Goal: Transaction & Acquisition: Obtain resource

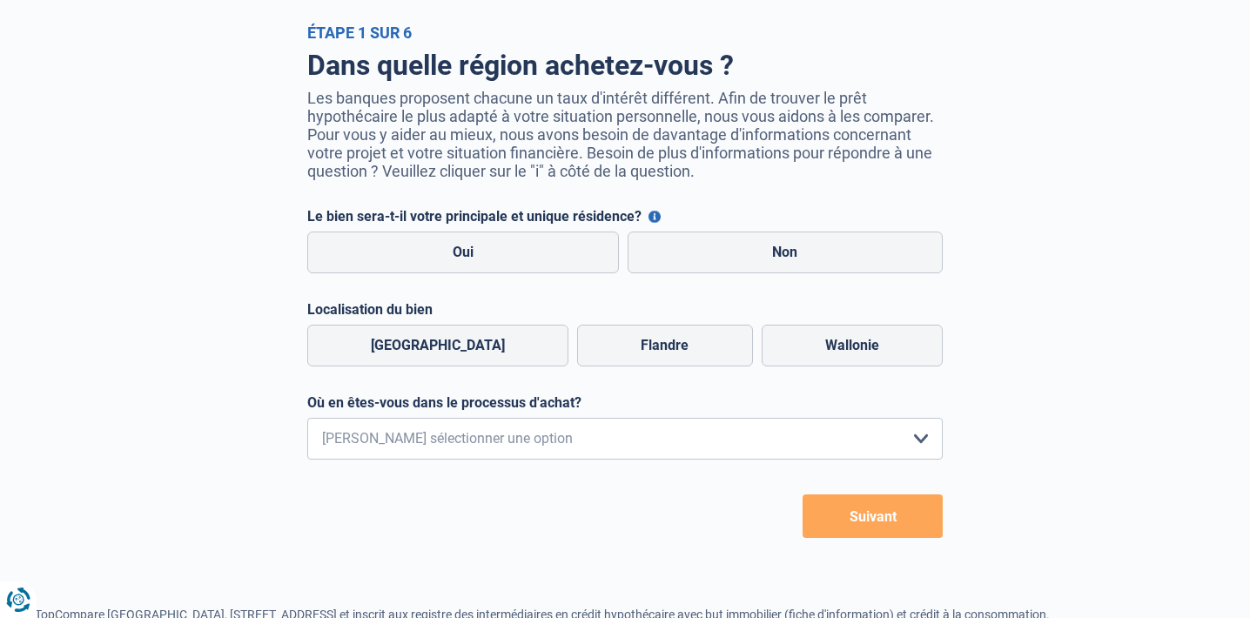
scroll to position [174, 0]
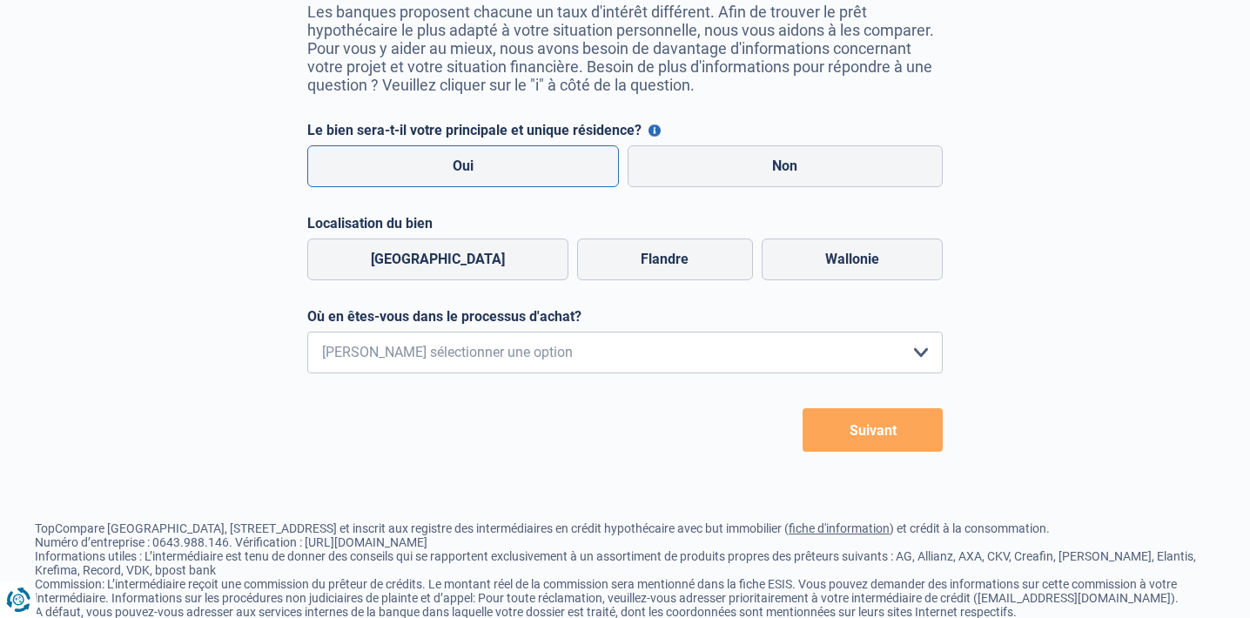
click at [489, 169] on label "Oui" at bounding box center [463, 166] width 312 height 42
click at [489, 169] on input "Oui" at bounding box center [463, 166] width 312 height 42
radio input "true"
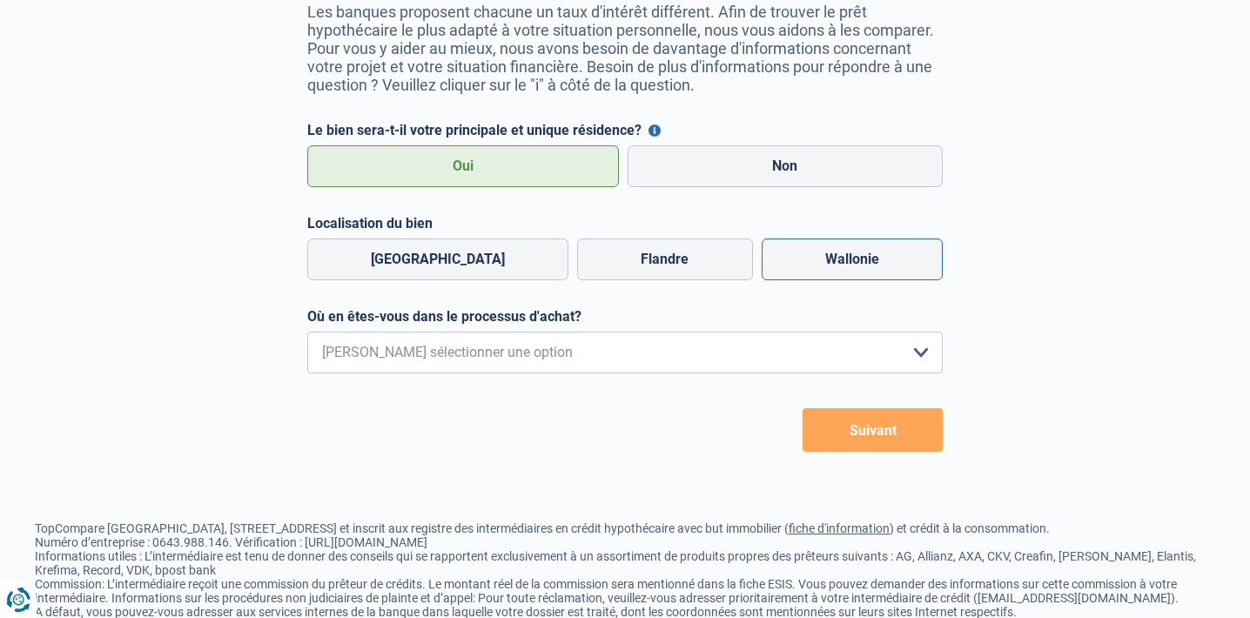
click at [807, 263] on label "Wallonie" at bounding box center [851, 259] width 181 height 42
click at [807, 263] on input "Wallonie" at bounding box center [851, 259] width 181 height 42
radio input "true"
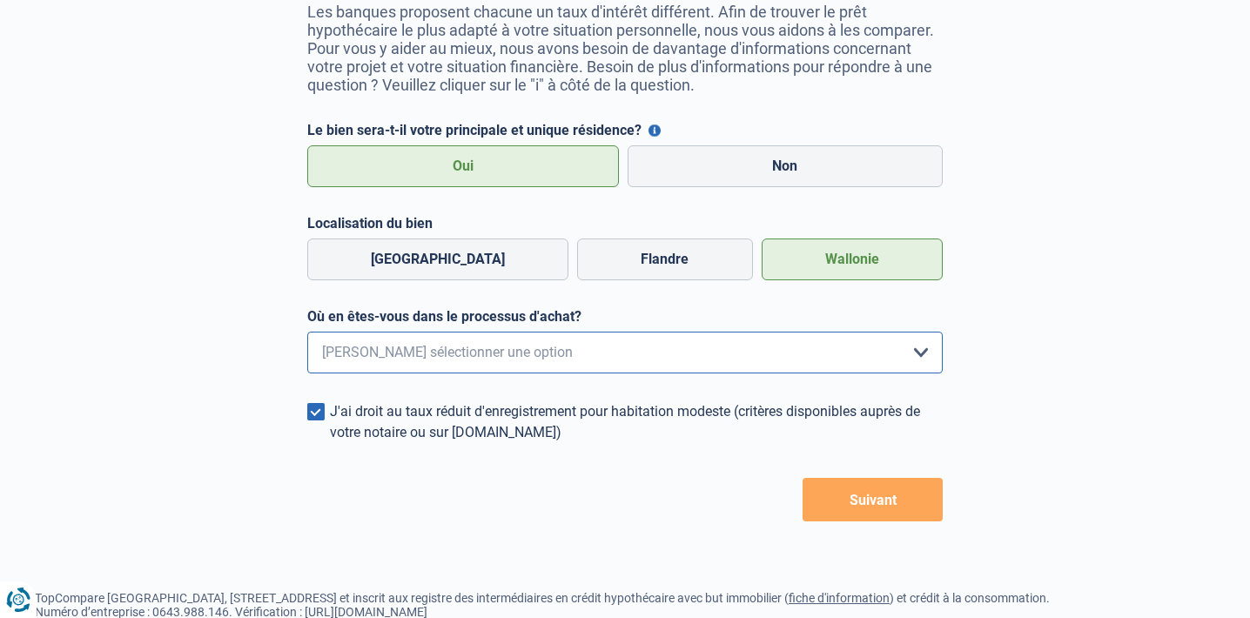
click at [500, 354] on select "Je me renseigne juste car je n'ai pas de projet d'achat concret actuellement Je…" at bounding box center [624, 353] width 635 height 42
select select "1b"
click at [307, 335] on select "Je me renseigne juste car je n'ai pas de projet d'achat concret actuellement Je…" at bounding box center [624, 353] width 635 height 42
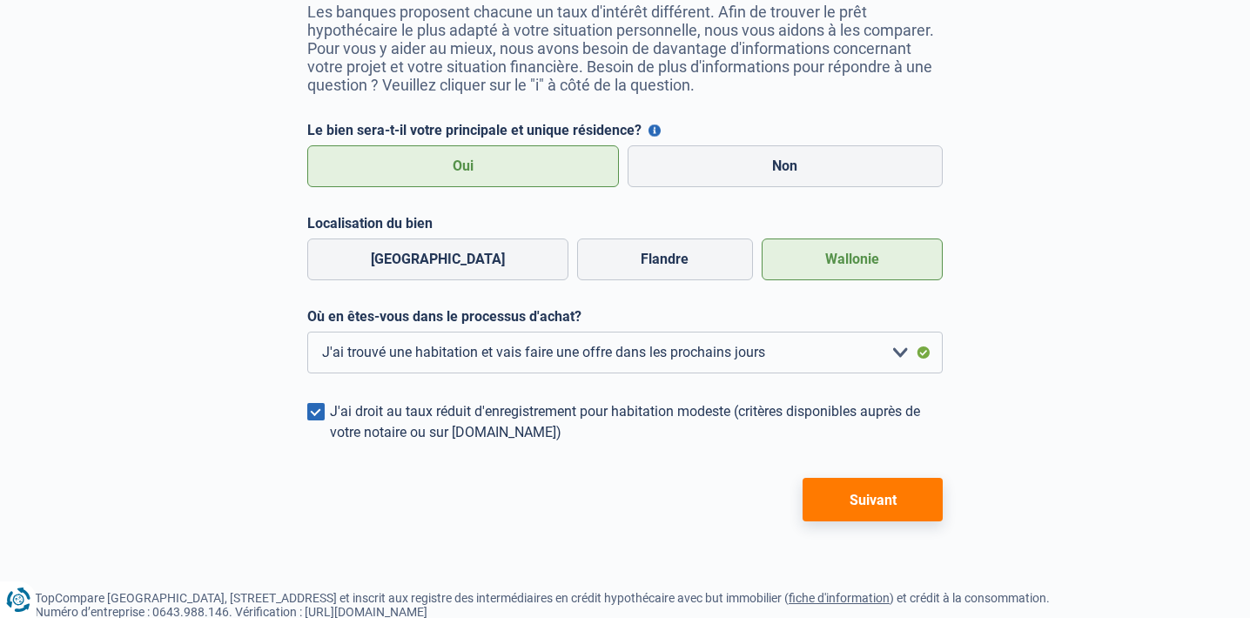
click at [869, 489] on button "Suivant" at bounding box center [872, 500] width 140 height 44
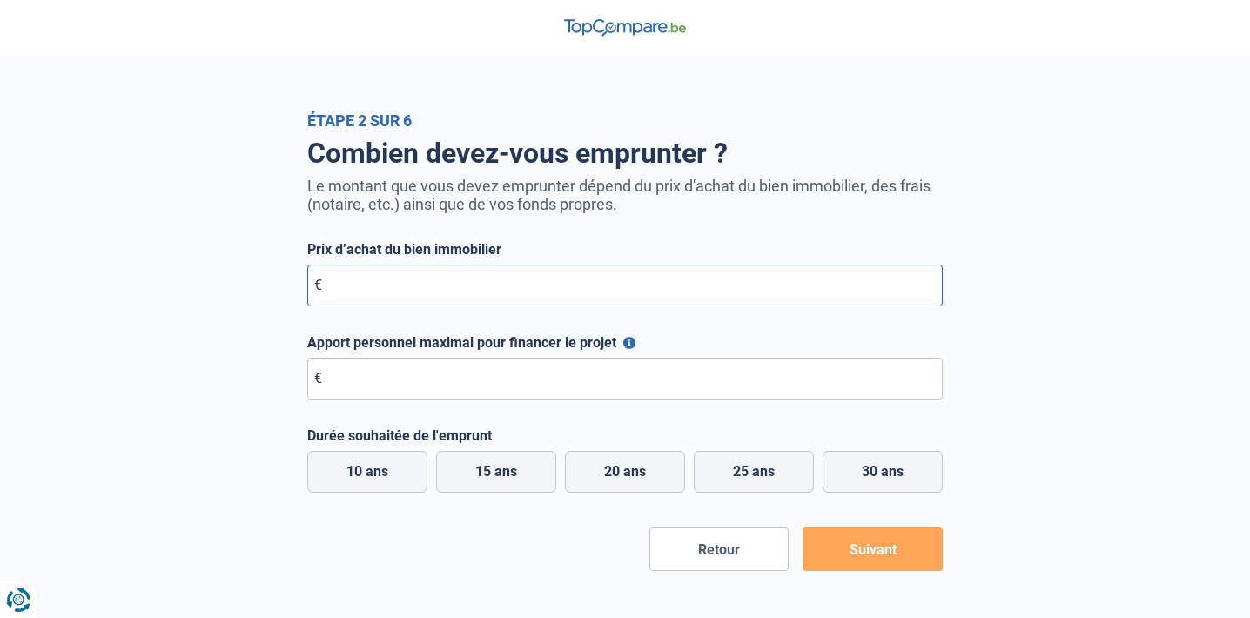
click at [469, 277] on input "Prix d’achat du bien immobilier" at bounding box center [624, 286] width 635 height 42
type input "340.000"
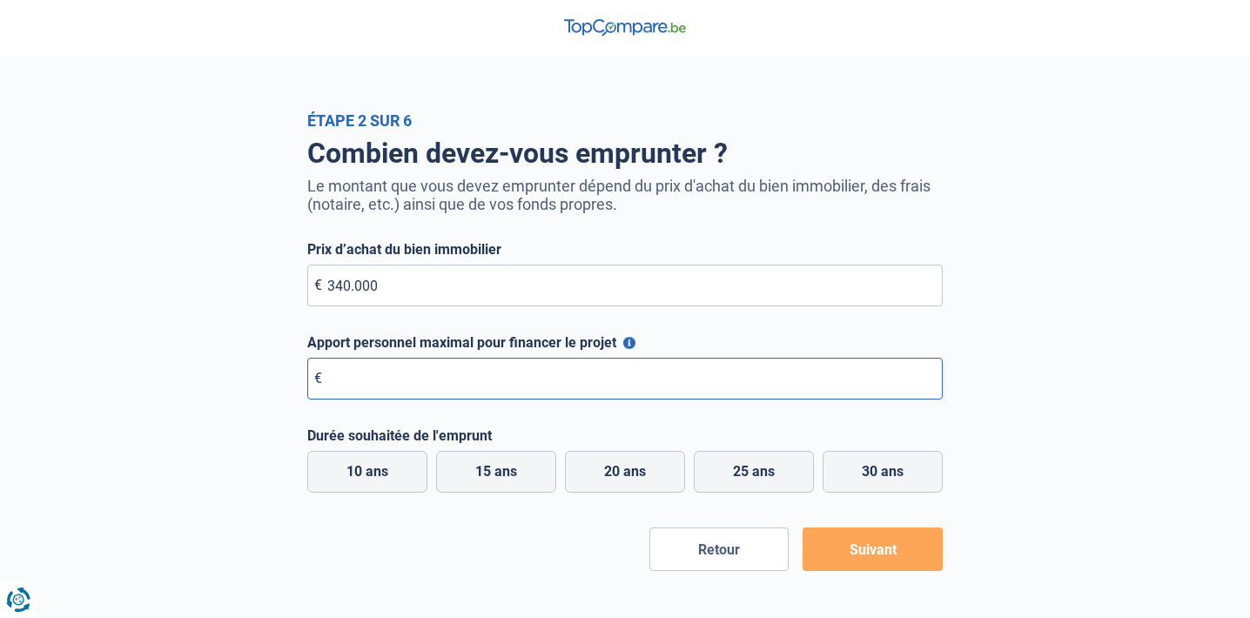
click at [444, 388] on input "Apport personnel maximal pour financer le projet" at bounding box center [624, 379] width 635 height 42
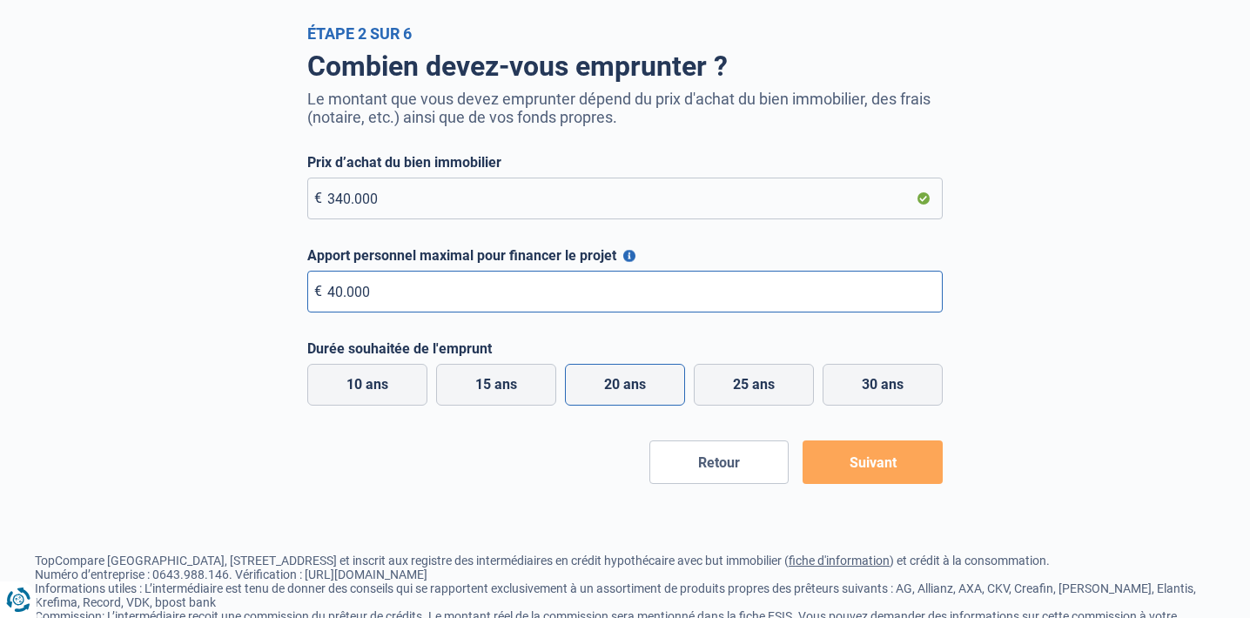
type input "40.000"
click at [659, 374] on label "20 ans" at bounding box center [625, 385] width 120 height 42
click at [659, 374] on input "20 ans" at bounding box center [625, 385] width 120 height 42
radio input "true"
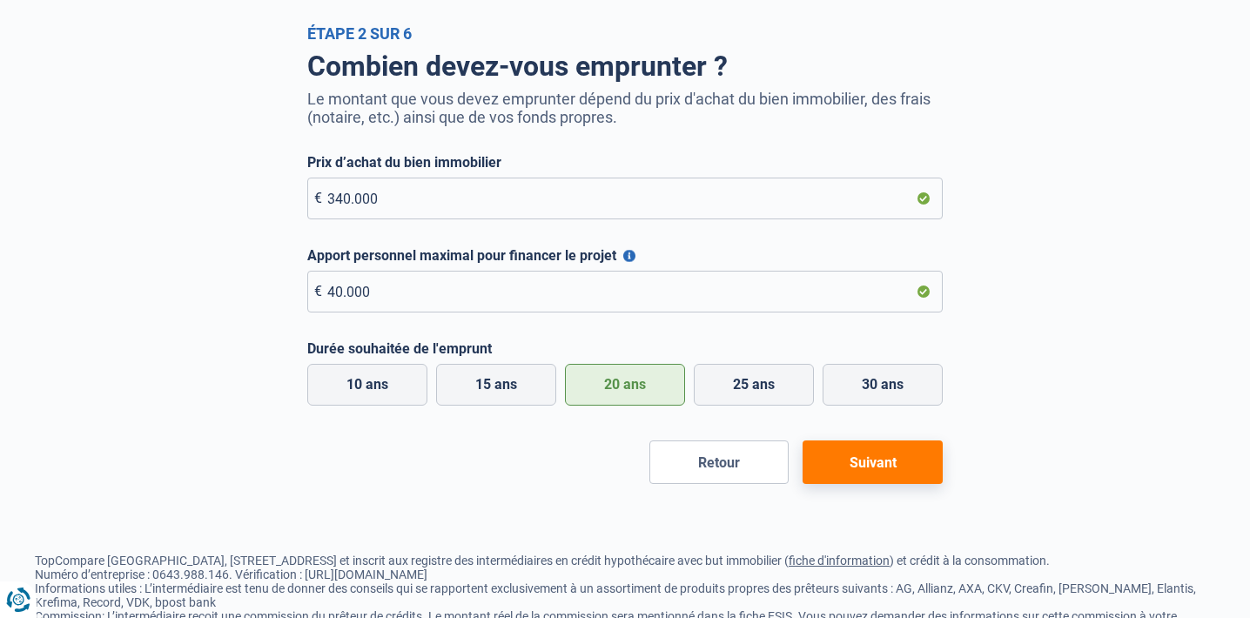
click at [874, 462] on button "Suivant" at bounding box center [872, 462] width 140 height 44
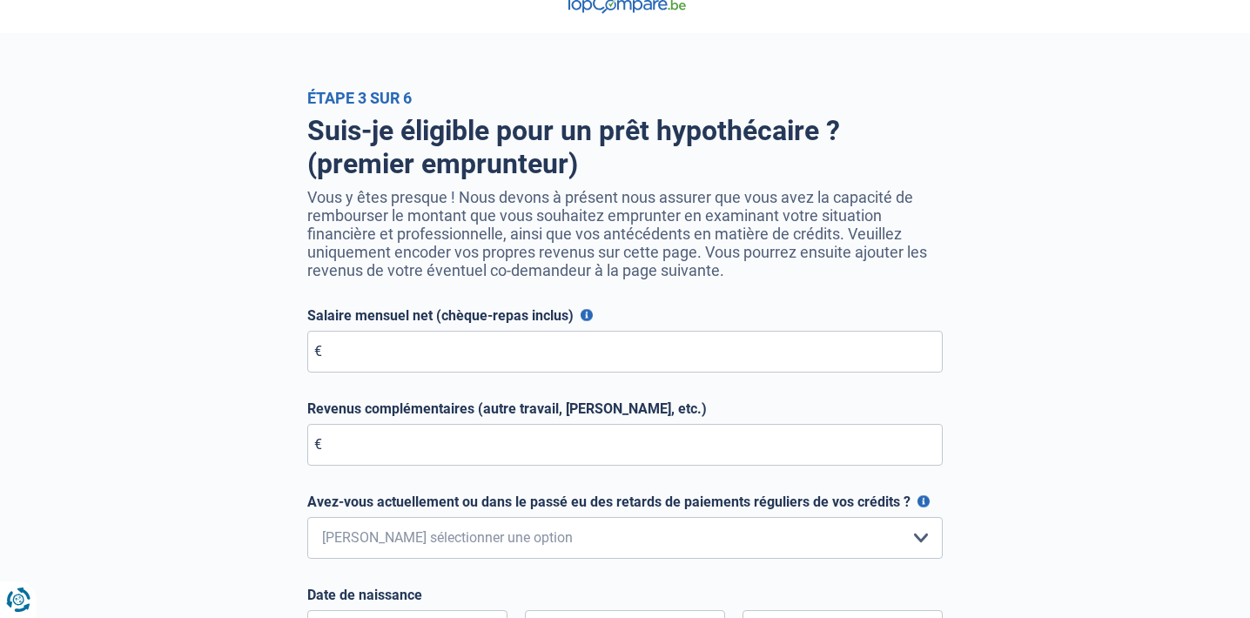
scroll to position [87, 0]
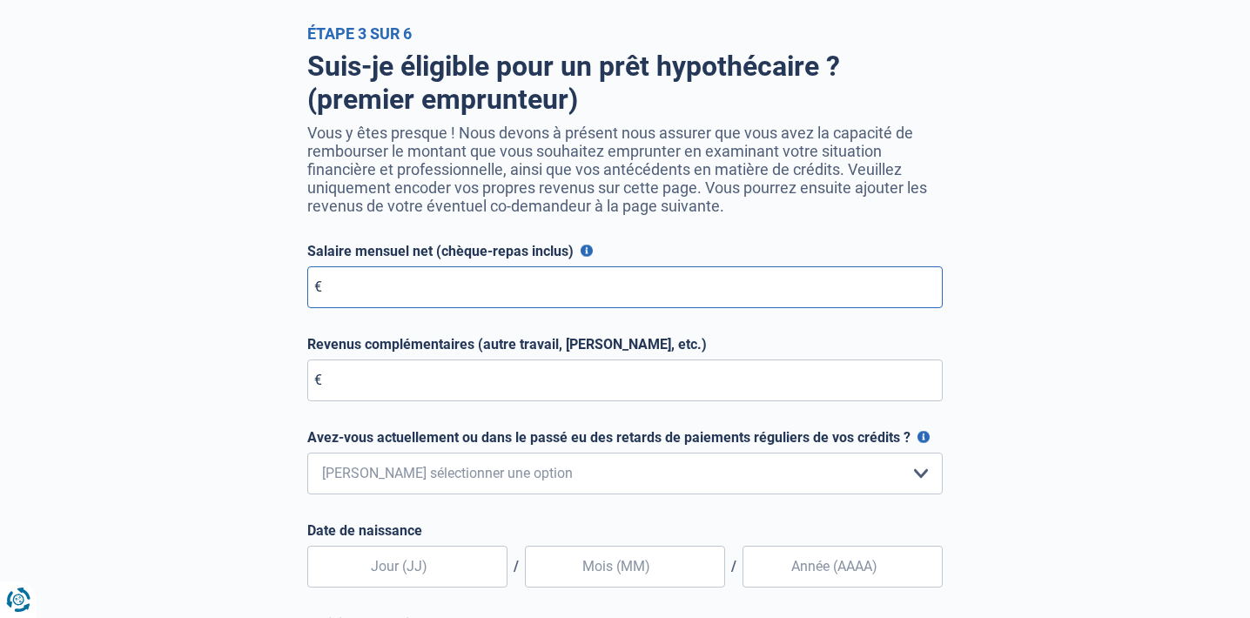
click at [501, 278] on input "Salaire mensuel net (chèque-repas inclus)" at bounding box center [624, 287] width 635 height 42
type input "2.500"
click at [360, 379] on input "Revenus complémentaires (autre travail, [PERSON_NAME], etc.)" at bounding box center [624, 380] width 635 height 42
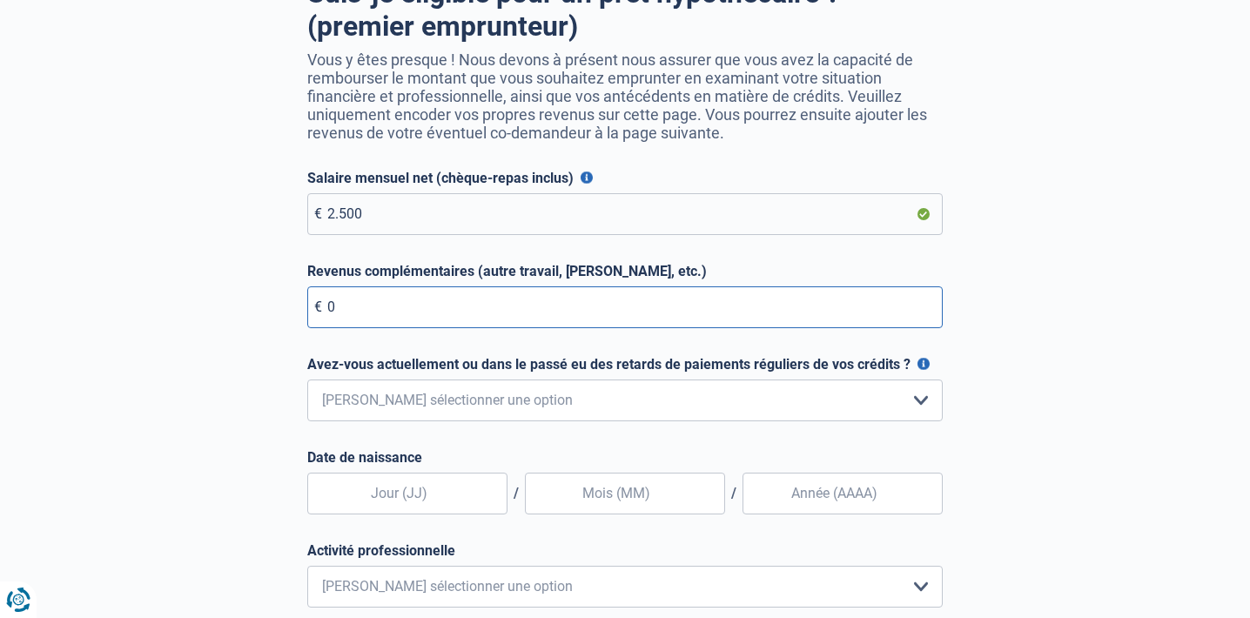
scroll to position [348, 0]
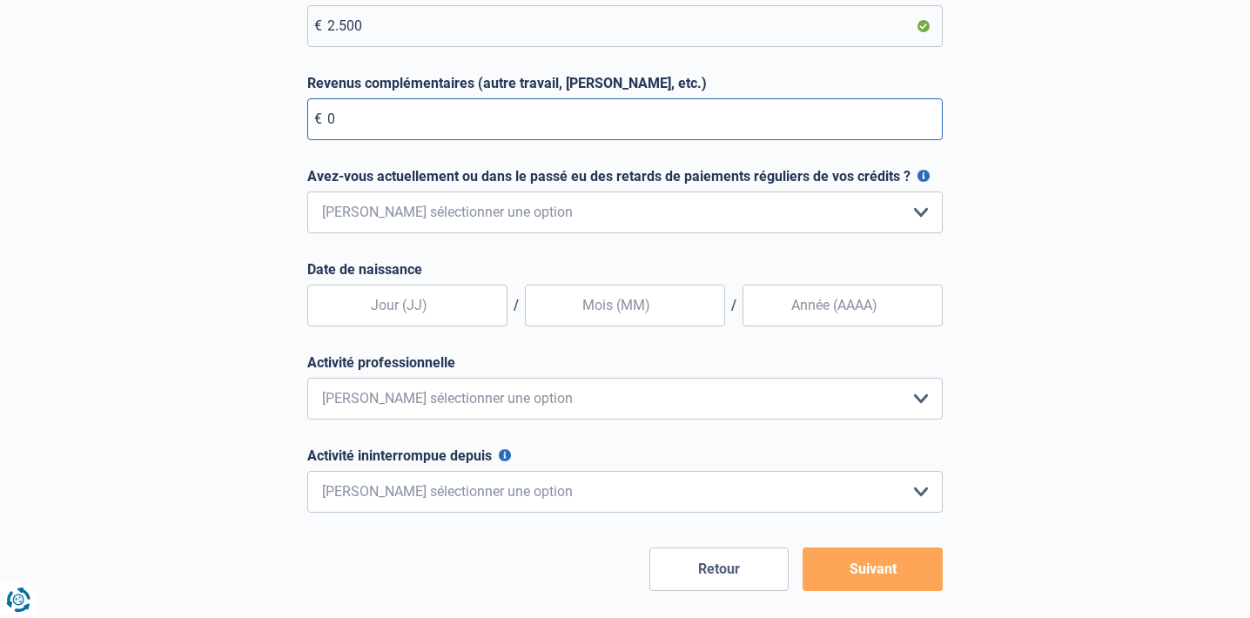
type input "0"
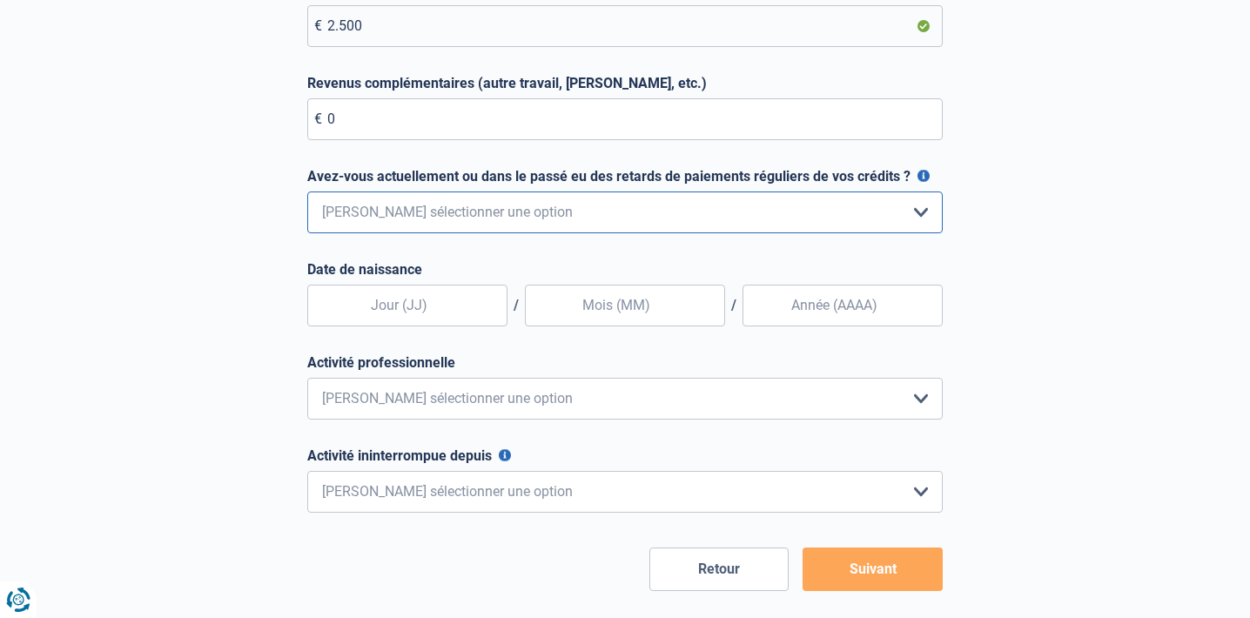
click at [394, 216] on select "Non, jamais Oui mais j'ai tout remboursé il y a moins d'un an Oui mais cela fai…" at bounding box center [624, 212] width 635 height 42
select select "0"
click at [307, 195] on select "Non, jamais Oui mais j'ai tout remboursé il y a moins d'un an Oui mais cela fai…" at bounding box center [624, 212] width 635 height 42
click at [390, 305] on input "text" at bounding box center [407, 306] width 200 height 42
type input "09"
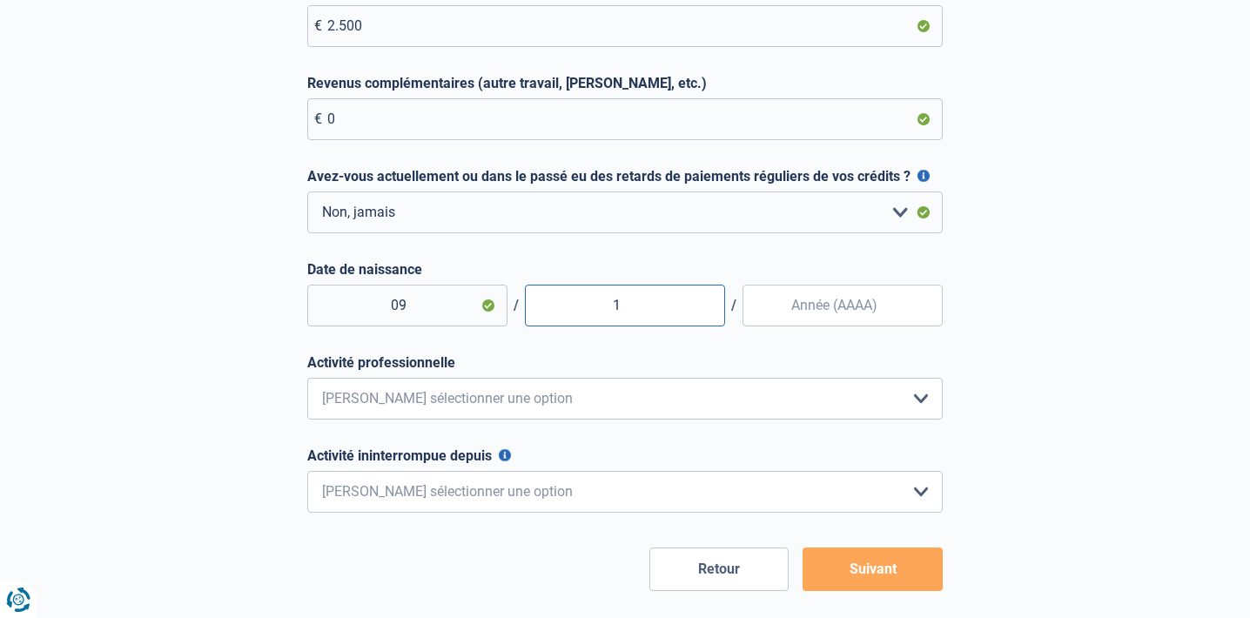
type input "10"
type input "1998"
click at [533, 401] on select "Employé privé Ouvrier Fonctionnaire Indépendant Dirigeant d'entreprise Pensionn…" at bounding box center [624, 399] width 635 height 42
select select "privateEmployee"
click at [307, 381] on select "Employé privé Ouvrier Fonctionnaire Indépendant Dirigeant d'entreprise Pensionn…" at bounding box center [624, 399] width 635 height 42
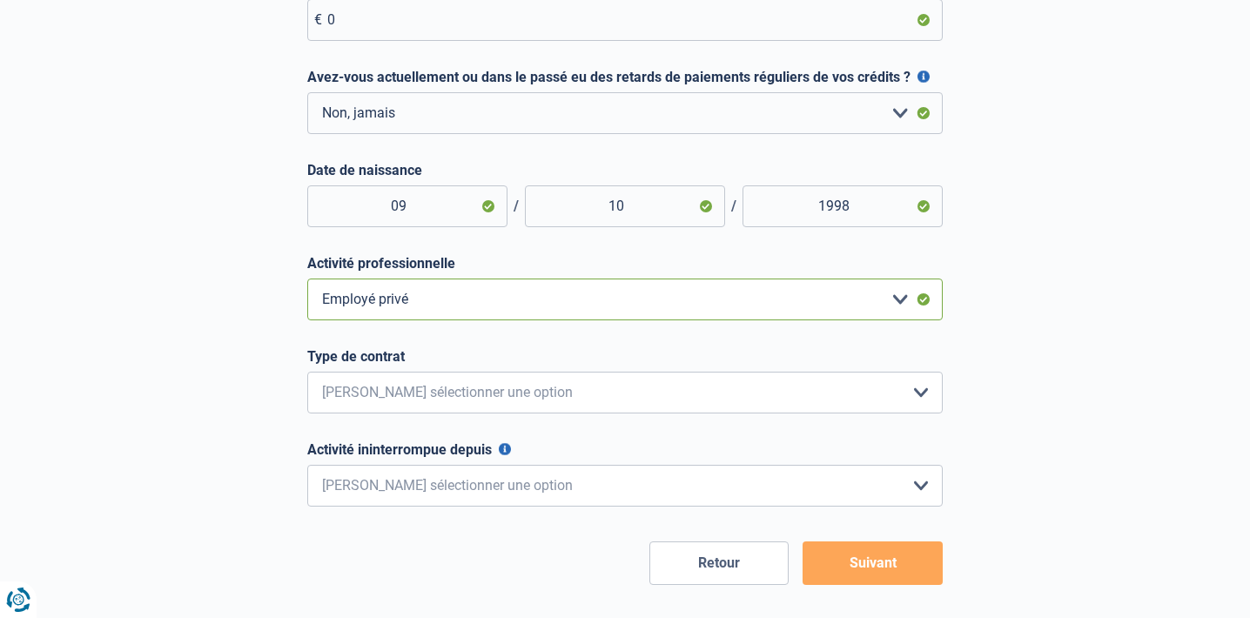
scroll to position [522, 0]
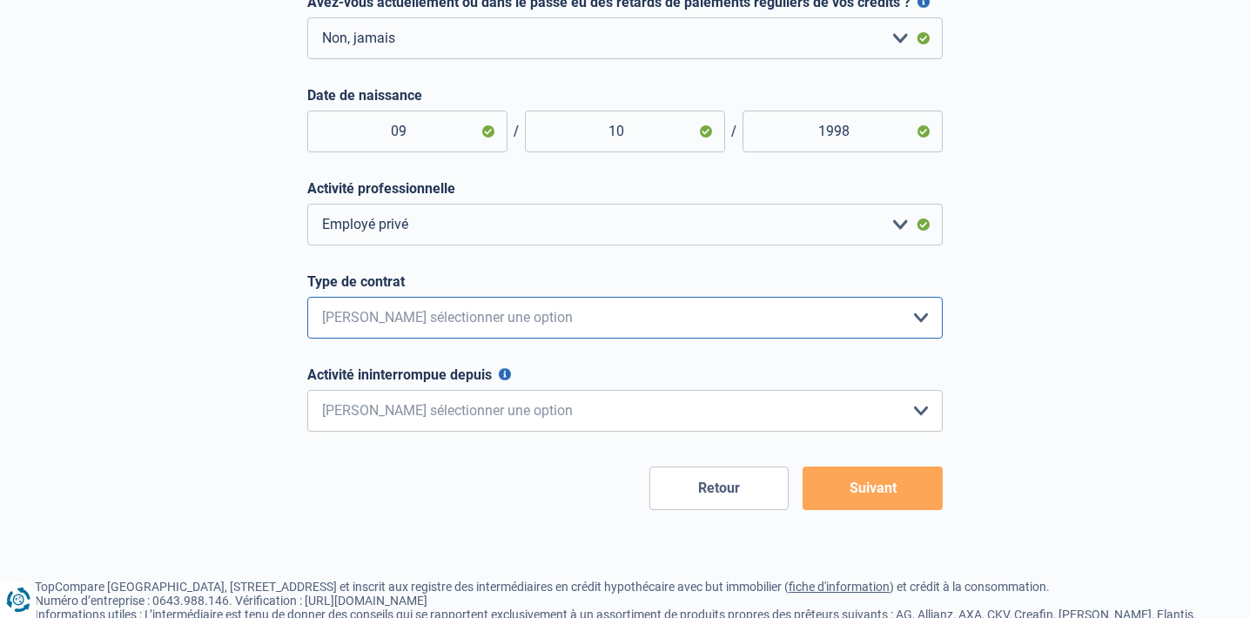
click at [424, 310] on select "Intérimaire Contrat à Durée Indéterminée Contrat à Durée Déterminée Veuillez sé…" at bounding box center [624, 318] width 635 height 42
select select "permanent"
click at [307, 300] on select "Intérimaire Contrat à Durée Indéterminée Contrat à Durée Déterminée Veuillez sé…" at bounding box center [624, 318] width 635 height 42
click at [420, 409] on select "< 6 mois 6 - 12 mois 12 - 24 mois 24 - 36 mois > 36 mois Veuillez sélectionner …" at bounding box center [624, 411] width 635 height 42
select select "more36"
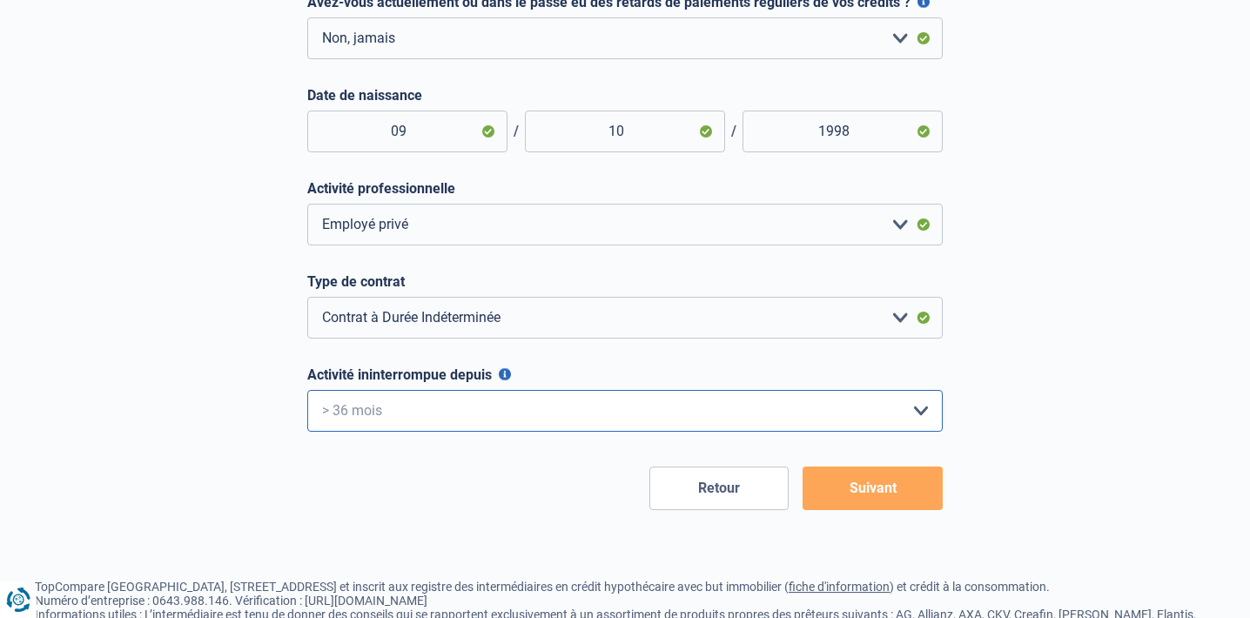
click at [307, 393] on select "< 6 mois 6 - 12 mois 12 - 24 mois 24 - 36 mois > 36 mois Veuillez sélectionner …" at bounding box center [624, 411] width 635 height 42
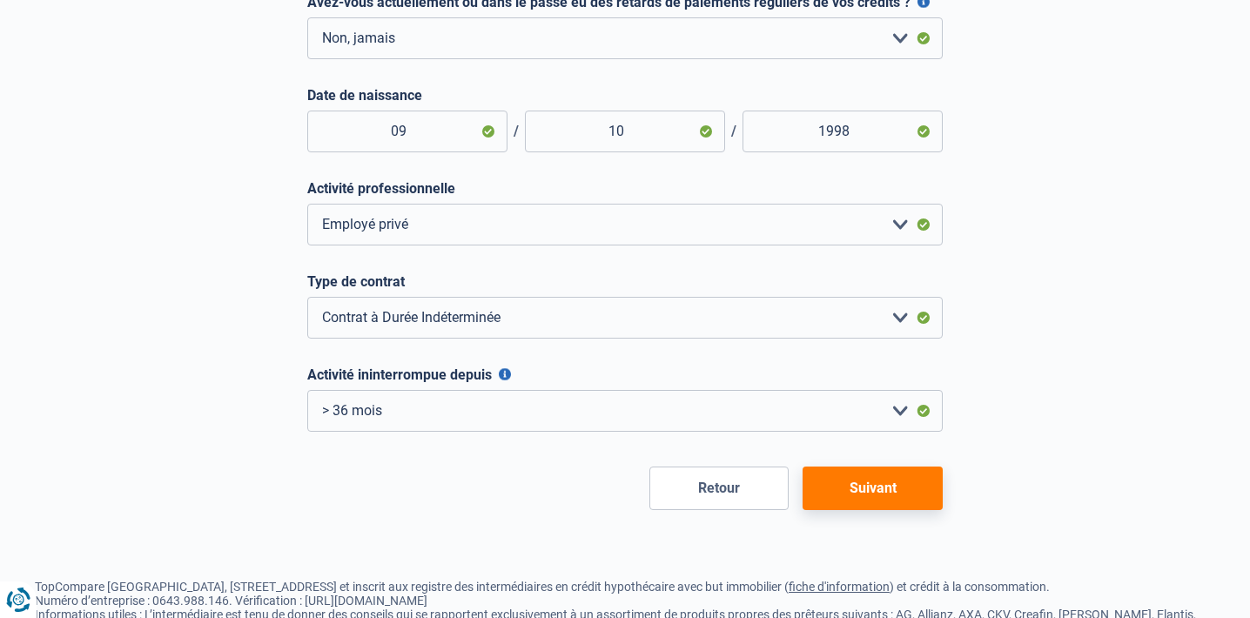
click at [886, 510] on button "Suivant" at bounding box center [872, 488] width 140 height 44
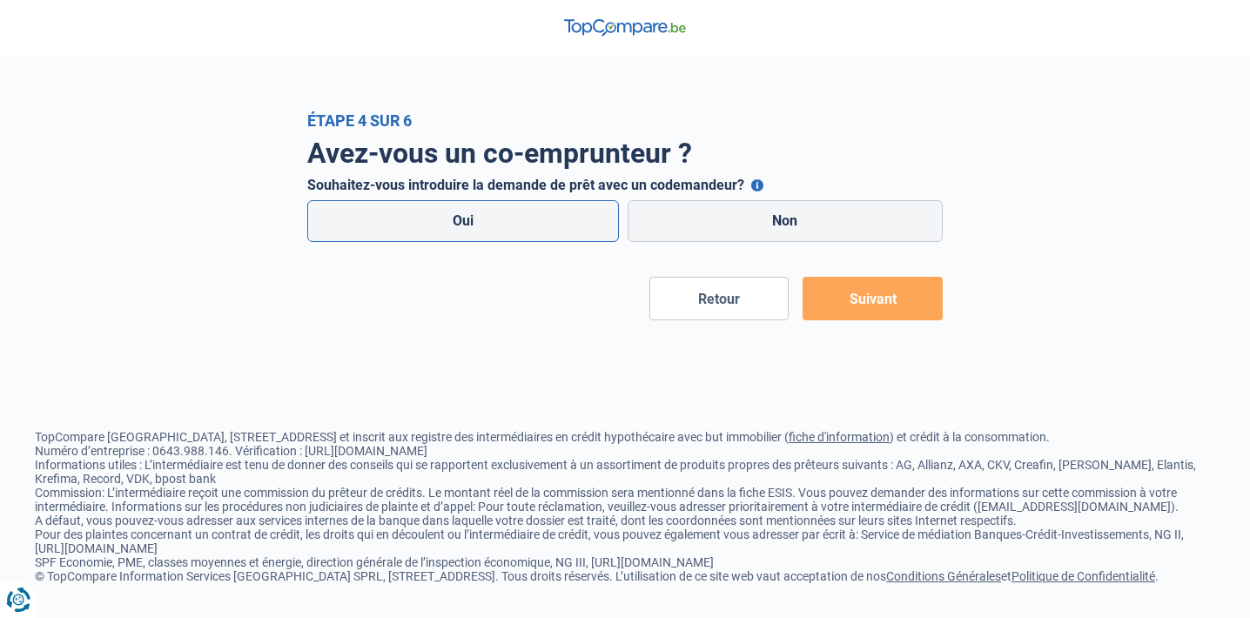
click at [516, 205] on label "Oui" at bounding box center [463, 221] width 312 height 42
click at [516, 205] on input "Oui" at bounding box center [463, 221] width 312 height 42
radio input "true"
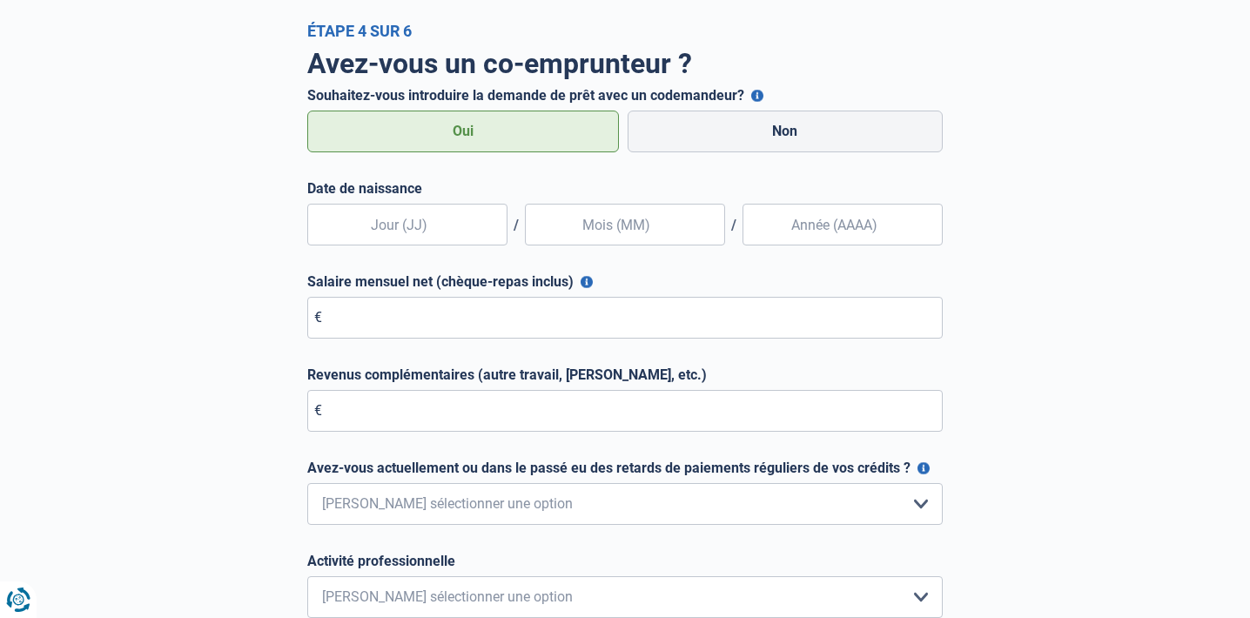
scroll to position [174, 0]
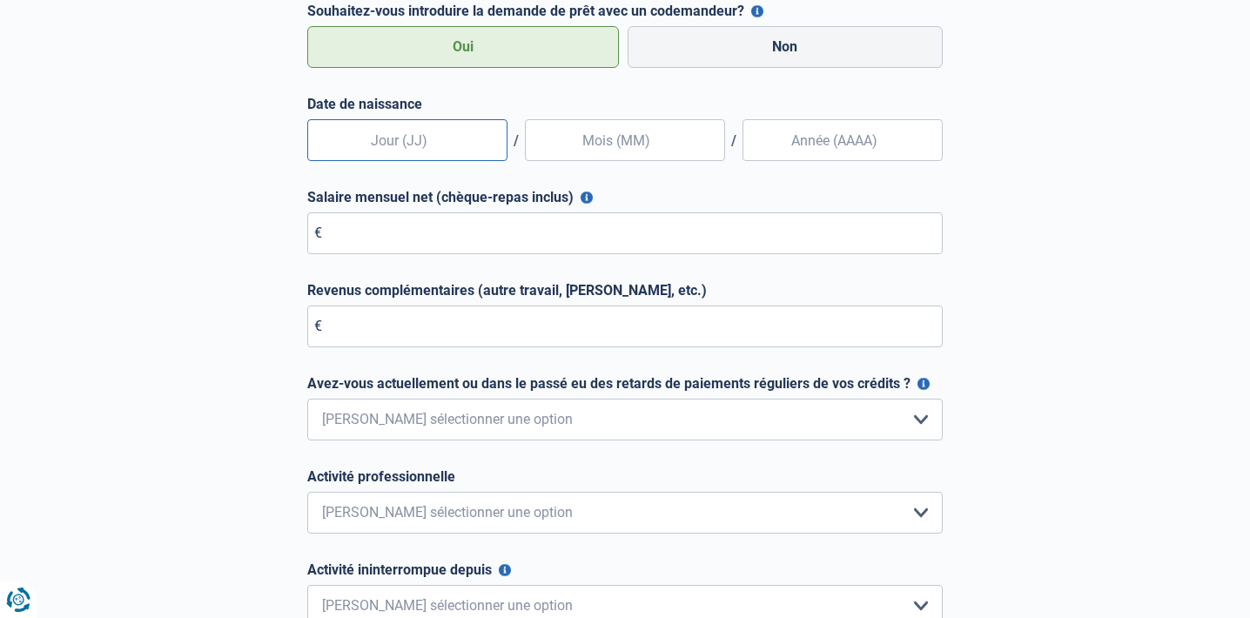
click at [369, 156] on input "text" at bounding box center [407, 140] width 200 height 42
type input "14"
click at [630, 138] on input "text" at bounding box center [625, 140] width 200 height 42
type input "09"
click at [759, 140] on input "Date de naissance" at bounding box center [842, 140] width 200 height 42
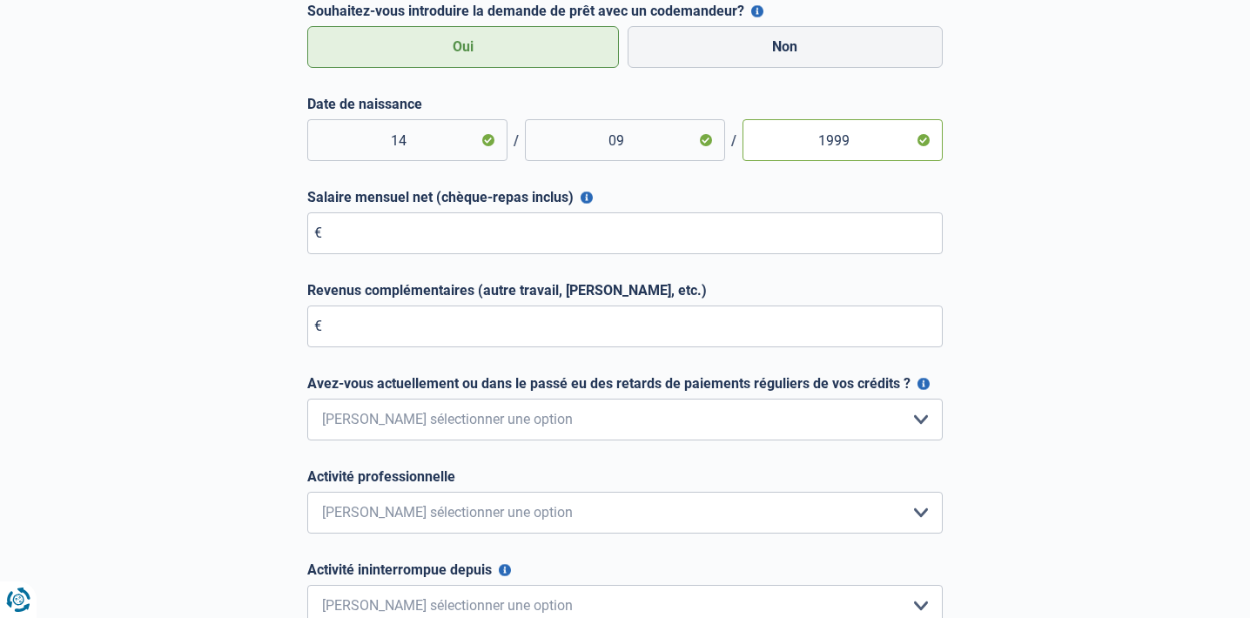
type input "1999"
click at [658, 149] on input "09" at bounding box center [625, 140] width 200 height 42
type input "0"
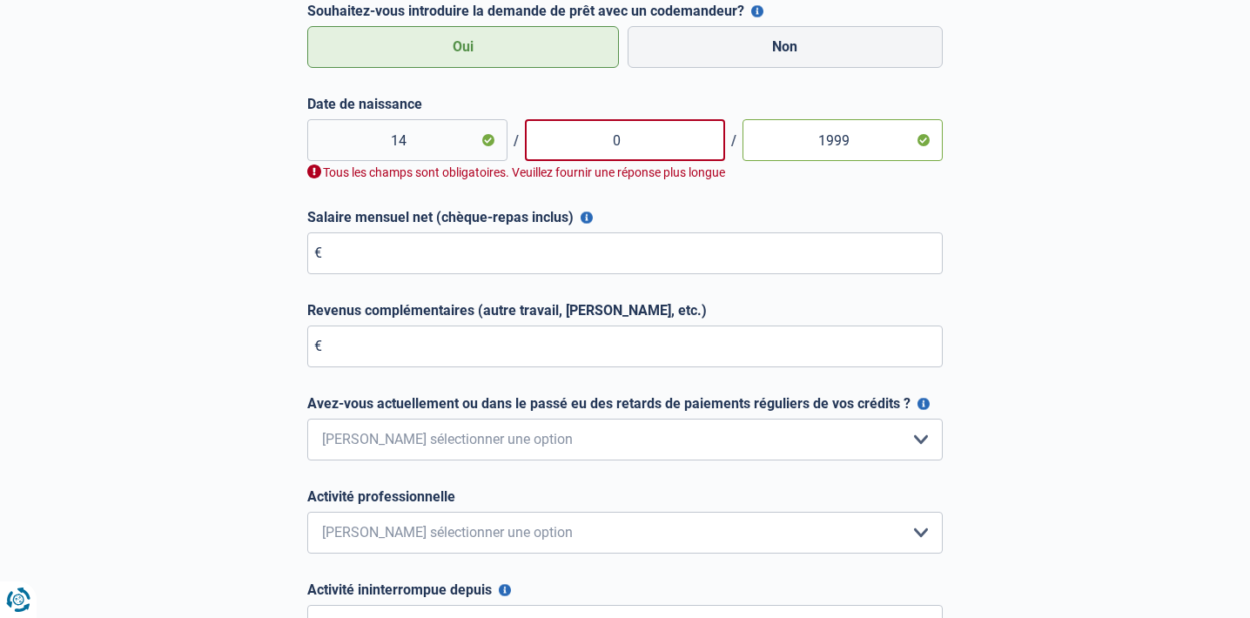
type input "09"
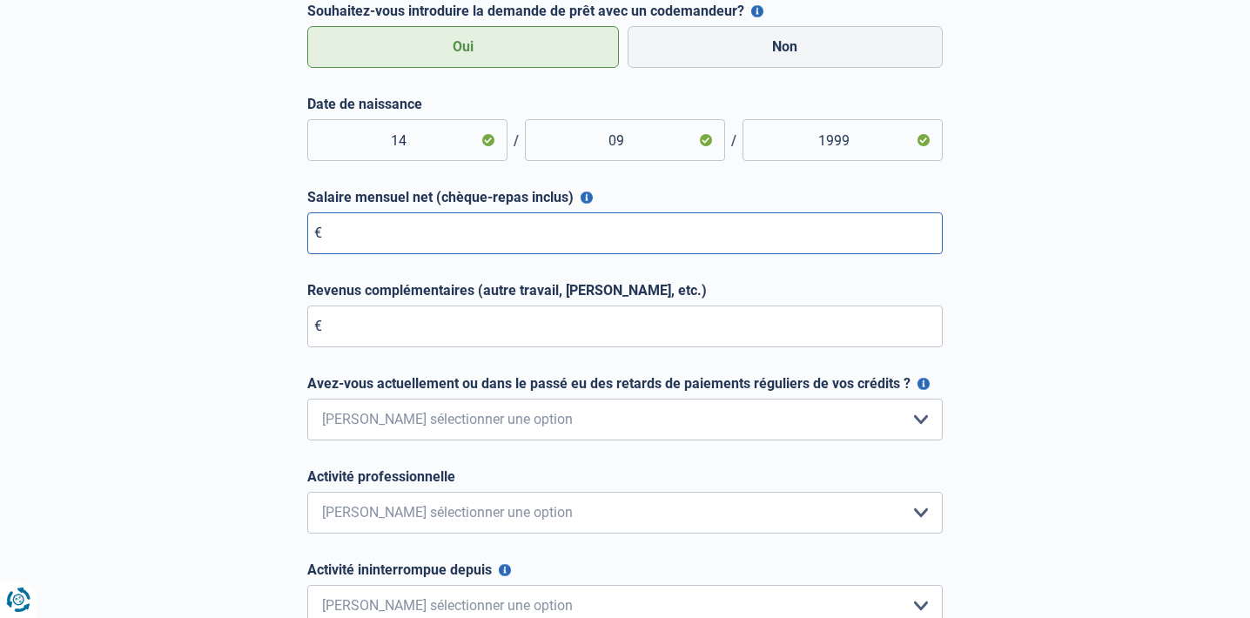
click at [433, 240] on input "Salaire mensuel net (chèque-repas inclus)" at bounding box center [624, 233] width 635 height 42
type input "2.400"
click at [411, 325] on input "Revenus complémentaires (autre travail, [PERSON_NAME], etc.)" at bounding box center [624, 326] width 635 height 42
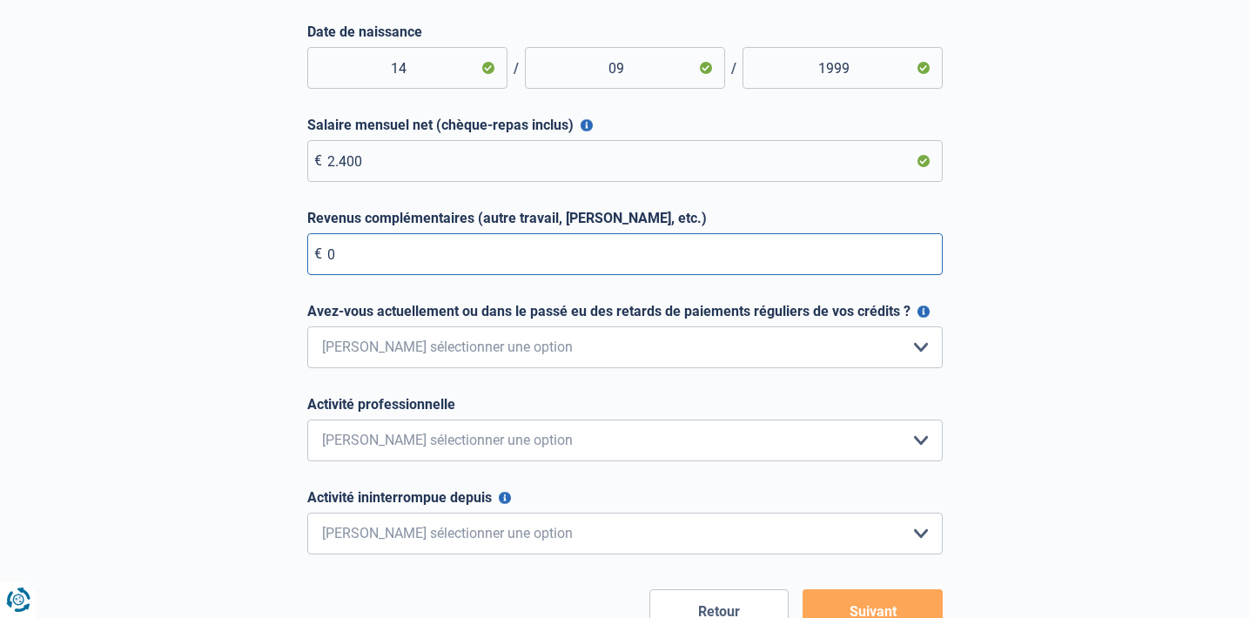
scroll to position [348, 0]
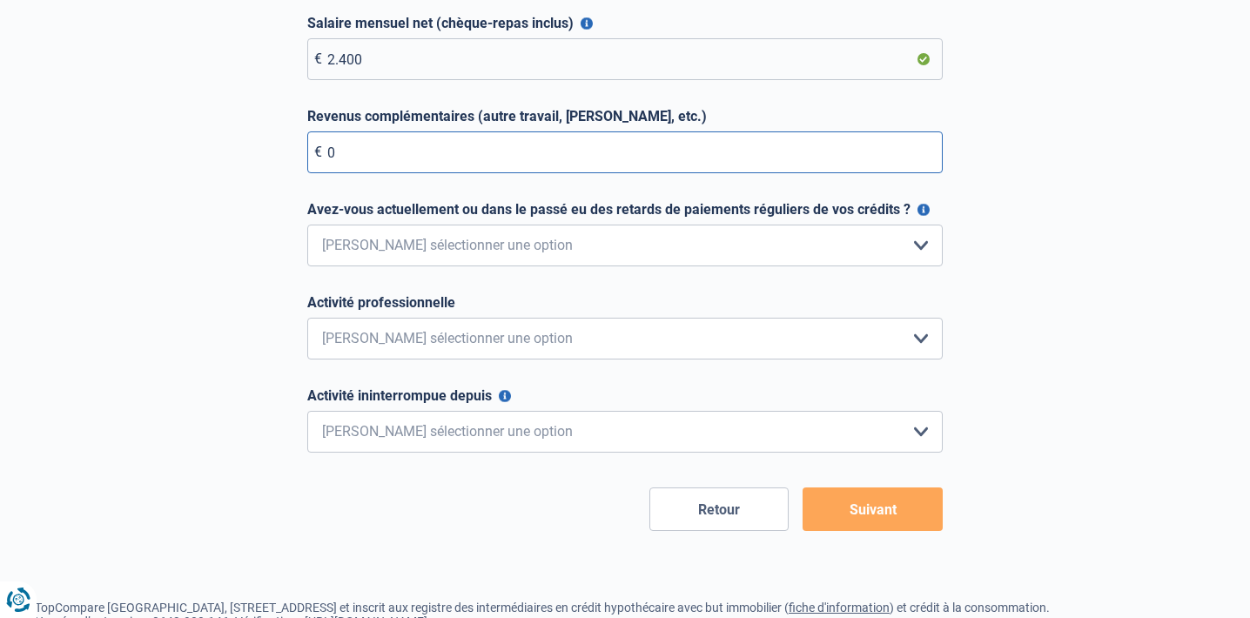
type input "0"
click at [419, 235] on select "Non, jamais Oui mais j'ai tout remboursé il y a moins d'un an Oui mais cela fai…" at bounding box center [624, 246] width 635 height 42
select select "0"
click at [307, 226] on select "Non, jamais Oui mais j'ai tout remboursé il y a moins d'un an Oui mais cela fai…" at bounding box center [624, 246] width 635 height 42
click at [410, 319] on select "Employé privé Ouvrier Fonctionnaire Indépendant Dirigeant d'entreprise Pensionn…" at bounding box center [624, 339] width 635 height 42
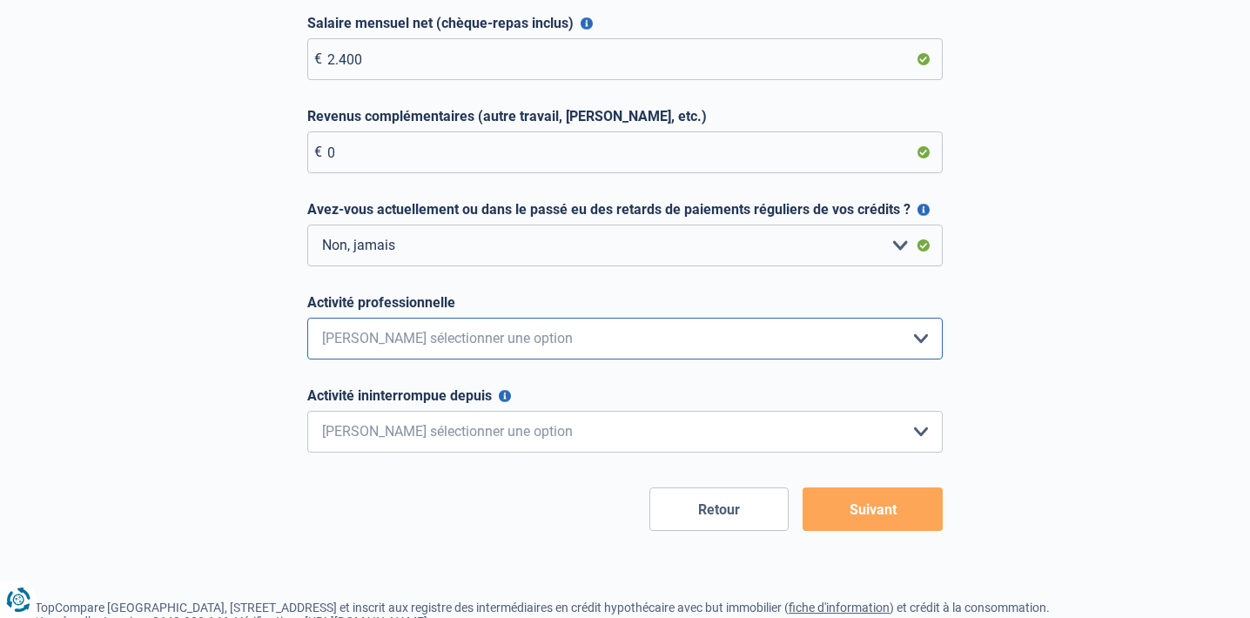
select select "privateEmployee"
click at [307, 319] on select "Employé privé Ouvrier Fonctionnaire Indépendant Dirigeant d'entreprise Pensionn…" at bounding box center [624, 339] width 635 height 42
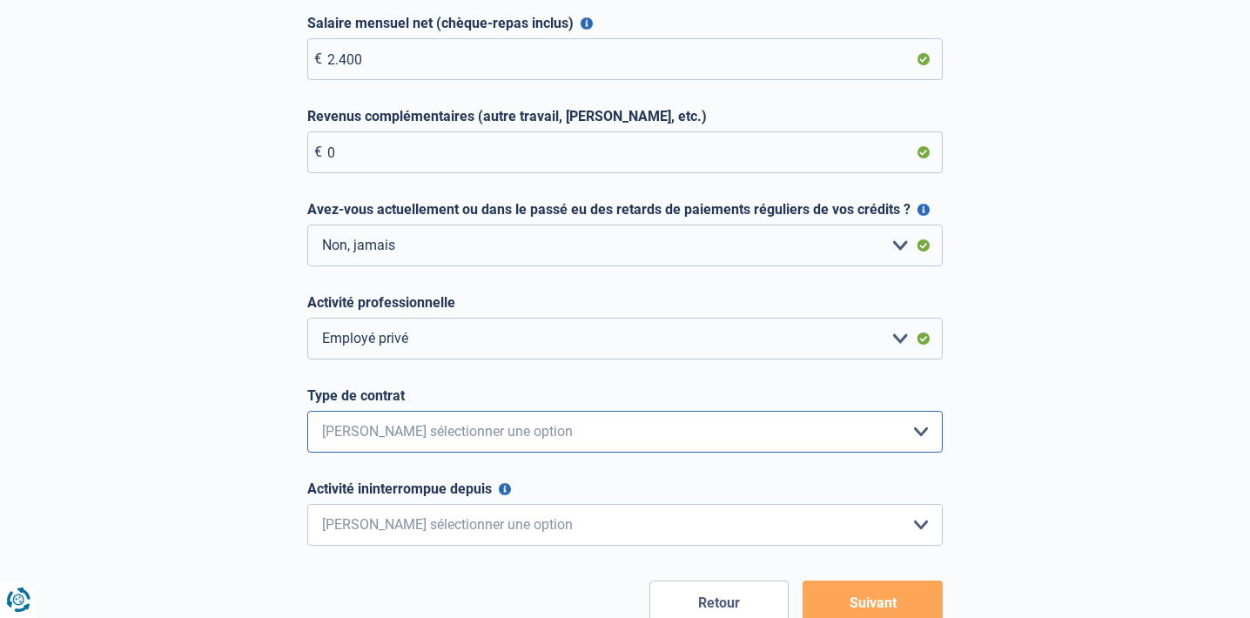
click at [392, 438] on select "Intérimaire Contrat à Durée Indéterminée Contrat à Durée Déterminée Veuillez sé…" at bounding box center [624, 432] width 635 height 42
select select "permanent"
click at [307, 413] on select "Intérimaire Contrat à Durée Indéterminée Contrat à Durée Déterminée Veuillez sé…" at bounding box center [624, 432] width 635 height 42
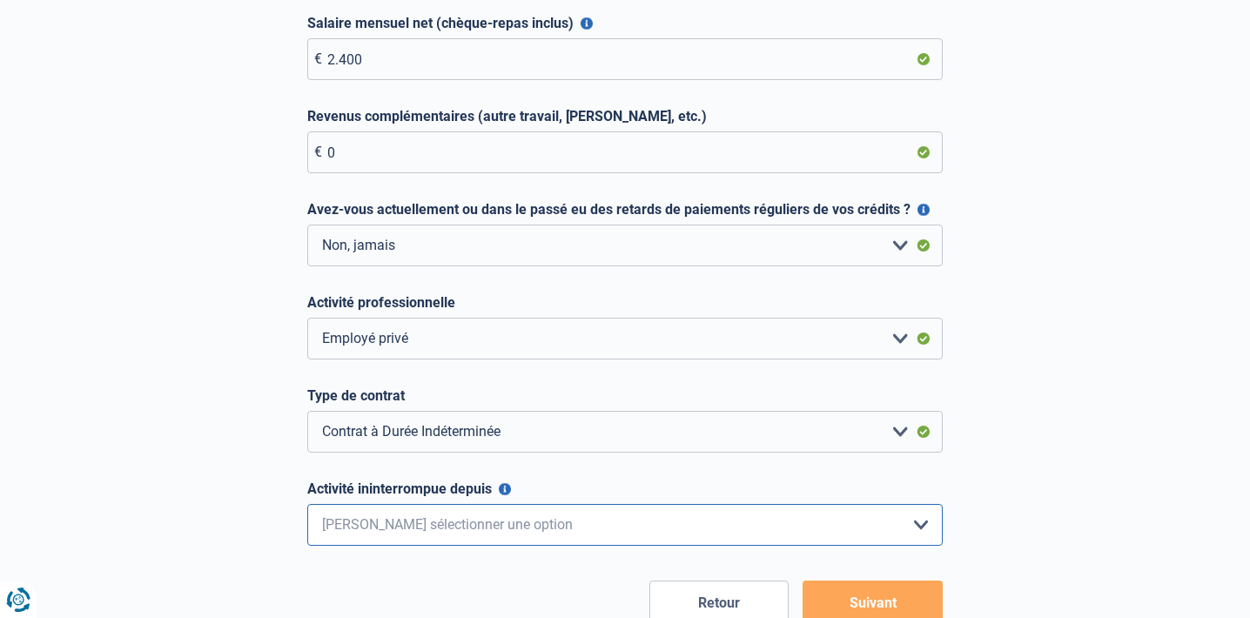
click at [386, 520] on select "< 6 mois 6 - 12 mois 12 - 24 mois 24 - 36 mois > 36 mois Veuillez sélectionner …" at bounding box center [624, 525] width 635 height 42
select select "less6"
click at [307, 506] on select "< 6 mois 6 - 12 mois 12 - 24 mois 24 - 36 mois > 36 mois Veuillez sélectionner …" at bounding box center [624, 525] width 635 height 42
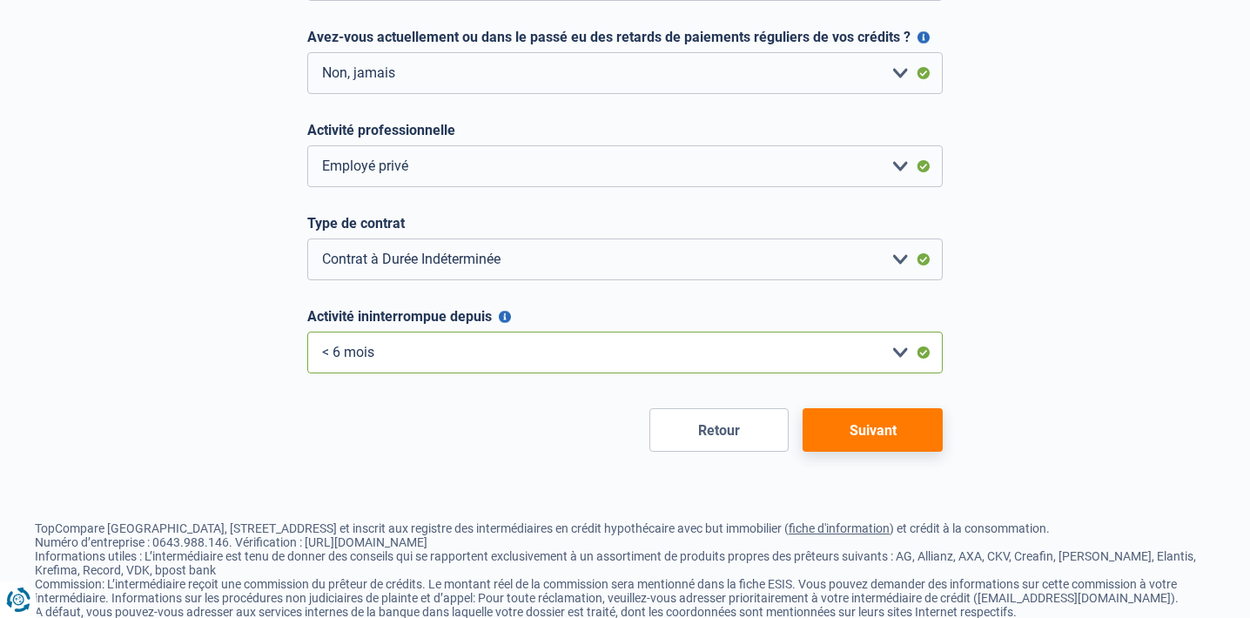
scroll to position [522, 0]
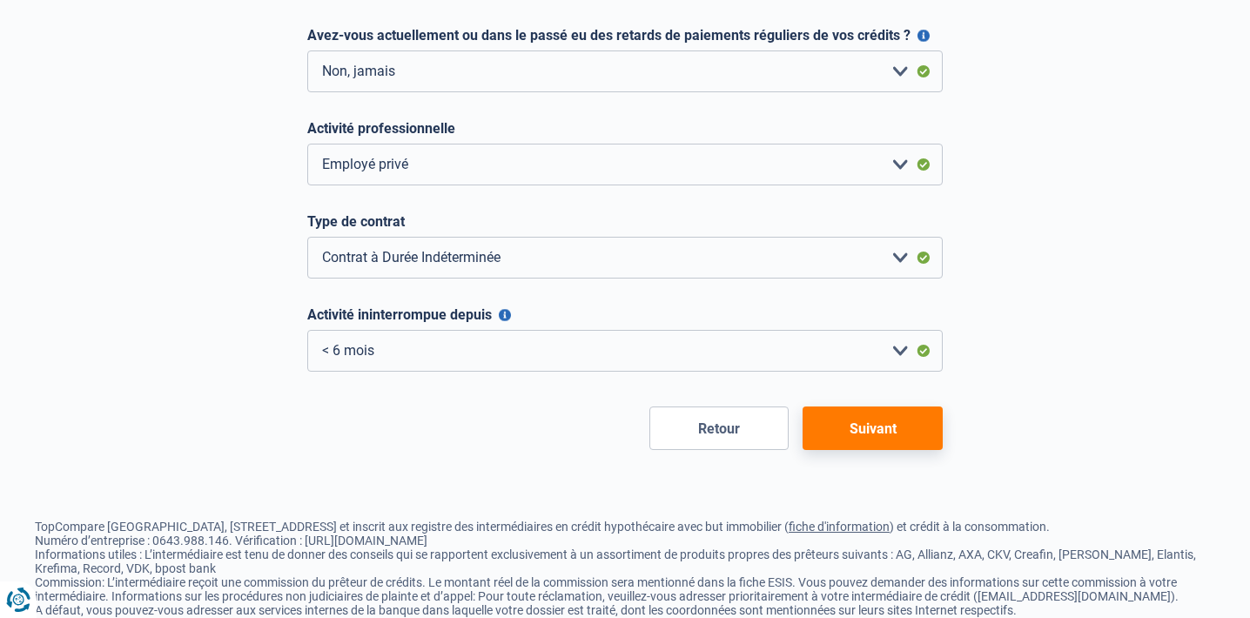
click at [901, 422] on button "Suivant" at bounding box center [872, 428] width 140 height 44
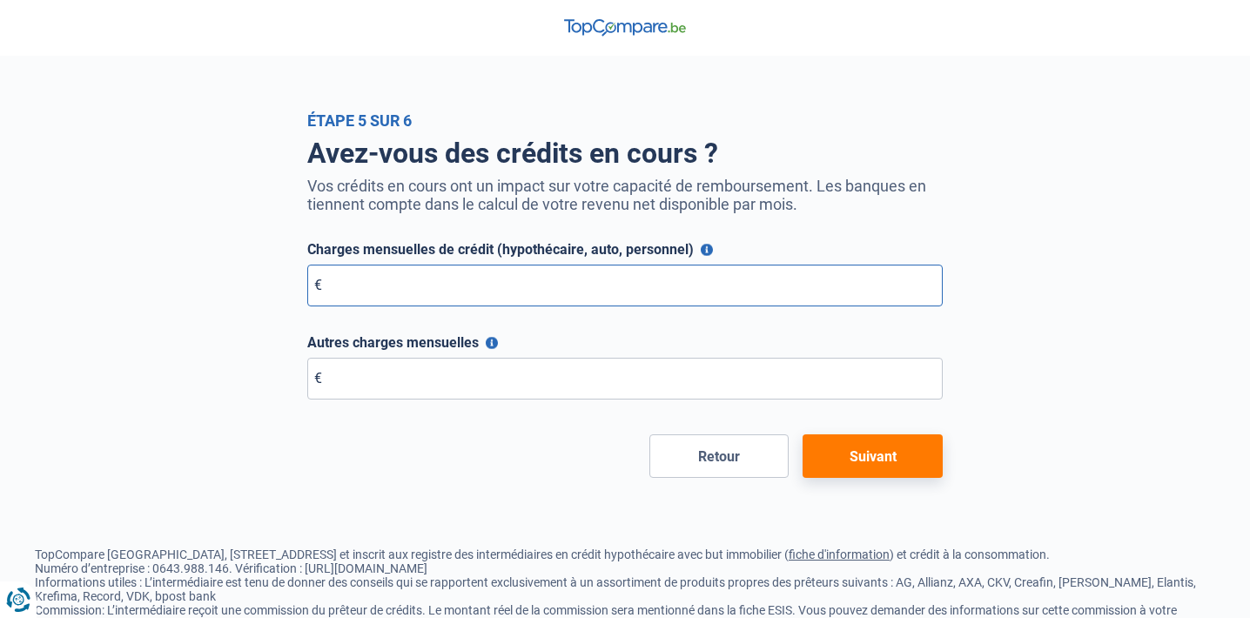
click at [410, 274] on input "Charges mensuelles de crédit (hypothécaire, auto, personnel)" at bounding box center [624, 286] width 635 height 42
type input "0"
click at [401, 366] on input "Autres charges mensuelles" at bounding box center [624, 379] width 635 height 42
type input "0"
click at [894, 434] on form "Charges mensuelles de crédit (hypothécaire, auto, personnel) [PERSON_NAME] indi…" at bounding box center [624, 359] width 635 height 237
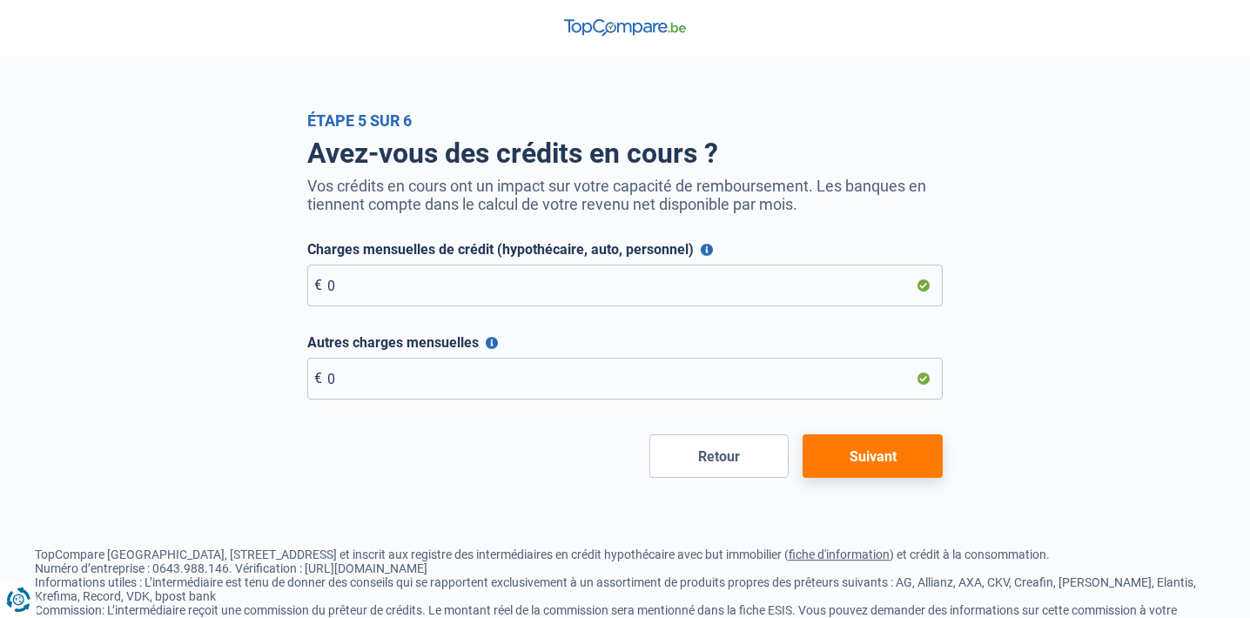
click at [894, 444] on button "Suivant" at bounding box center [872, 456] width 140 height 44
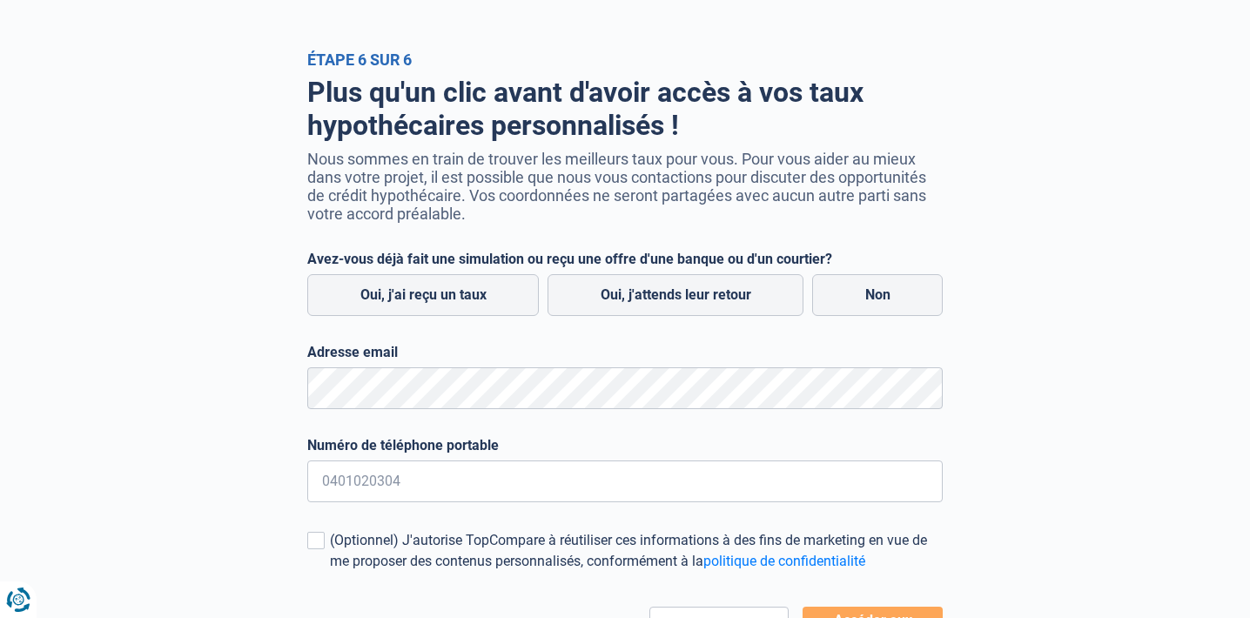
scroll to position [87, 0]
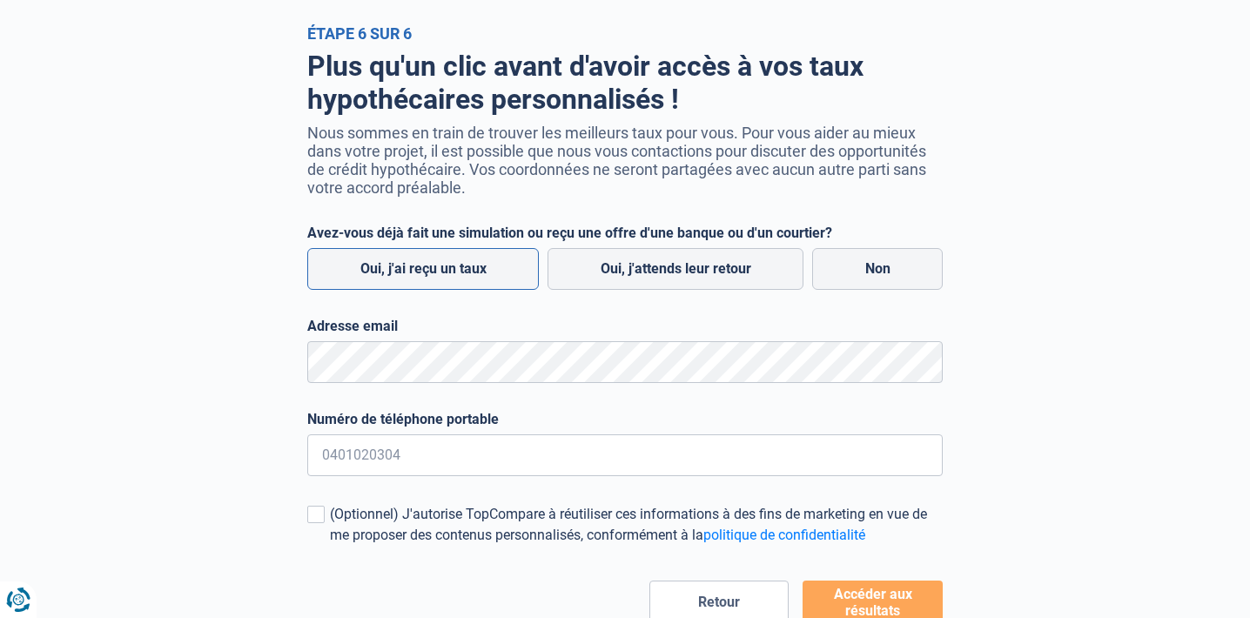
click at [392, 280] on label "Oui, j'ai reçu un taux" at bounding box center [422, 269] width 231 height 42
click at [392, 280] on input "Oui, j'ai reçu un taux" at bounding box center [422, 269] width 231 height 42
radio input "true"
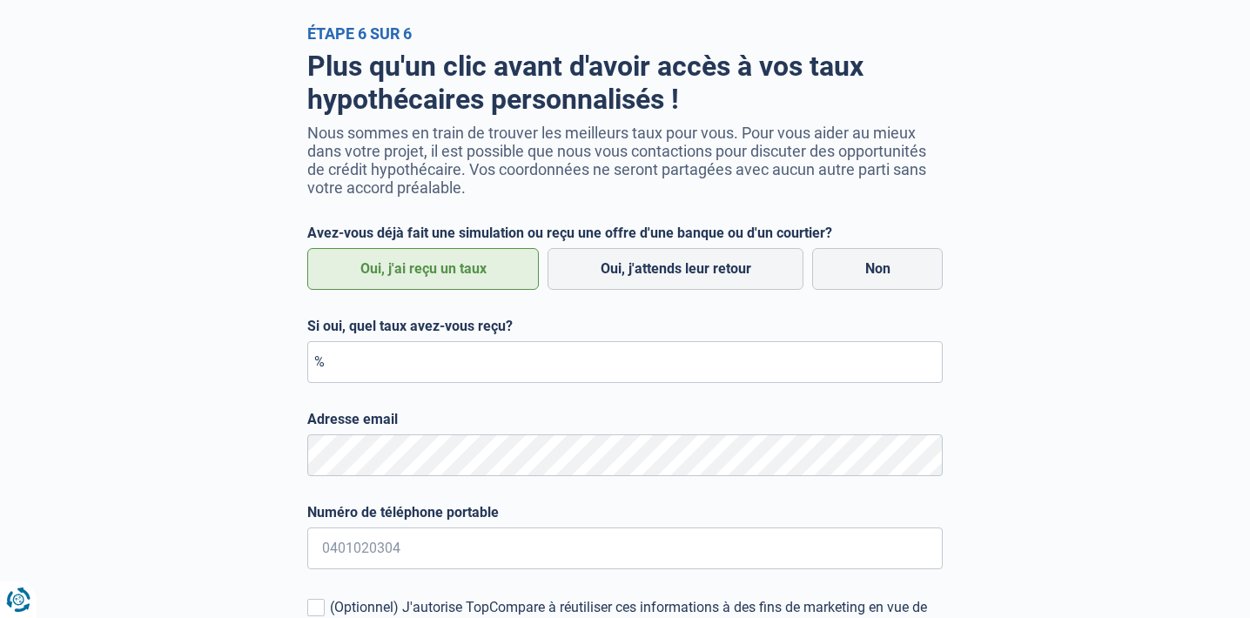
scroll to position [261, 0]
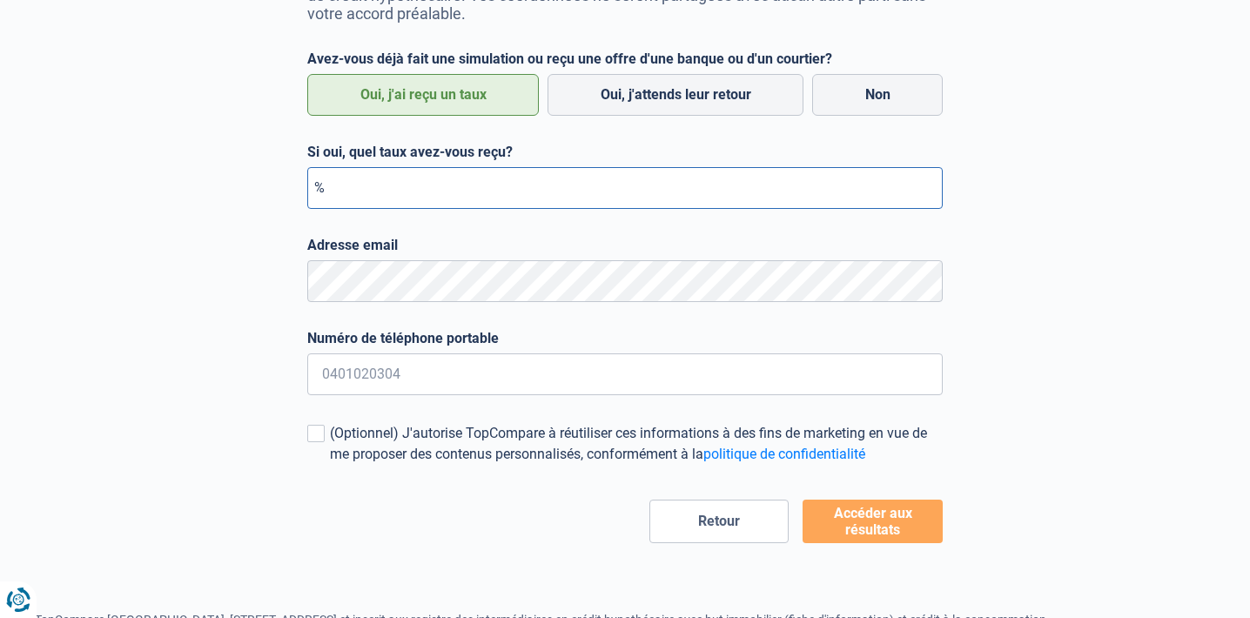
click at [382, 209] on input "Si oui, quel taux avez-vous reçu?" at bounding box center [624, 188] width 635 height 42
click at [328, 200] on input "2,21" at bounding box center [624, 188] width 635 height 42
type input "3,21"
click at [336, 378] on input "Numéro de téléphone portable" at bounding box center [624, 374] width 635 height 42
click at [266, 302] on div "Plus qu'un clic avant d'avoir accès à vos taux hypothécaires personnalisés ! No…" at bounding box center [625, 206] width 992 height 674
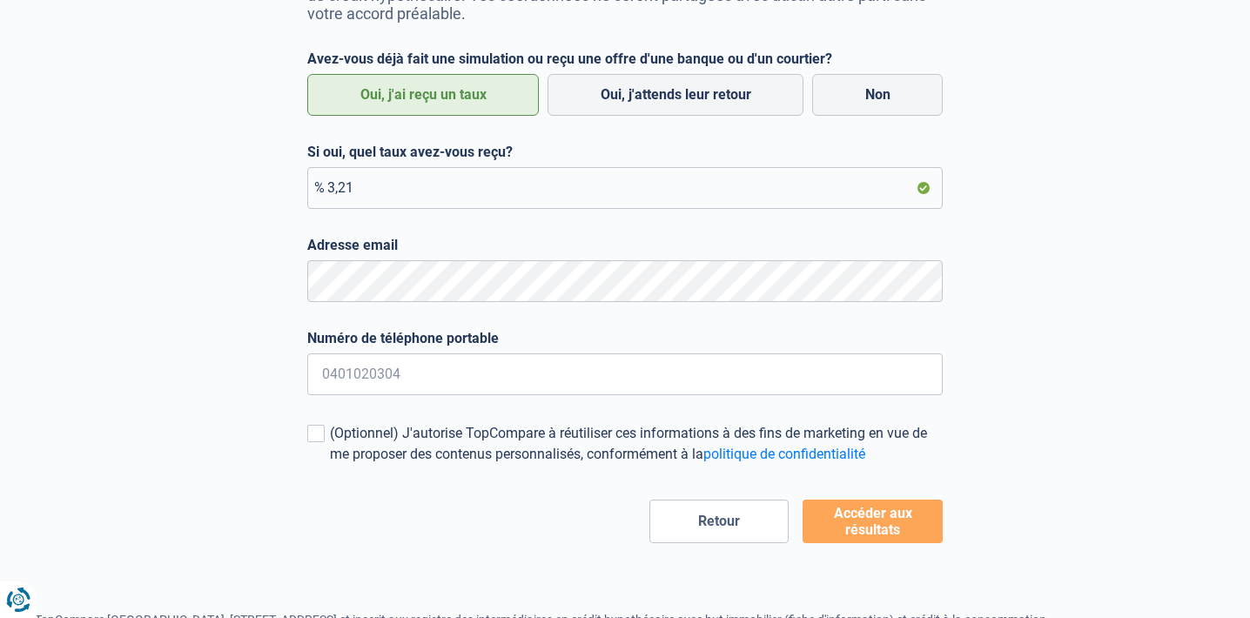
click at [261, 306] on div "Plus qu'un clic avant d'avoir accès à vos taux hypothécaires personnalisés ! No…" at bounding box center [625, 206] width 992 height 674
click at [244, 284] on div "Plus qu'un clic avant d'avoir accès à vos taux hypothécaires personnalisés ! No…" at bounding box center [625, 206] width 992 height 674
click at [867, 516] on button "Accéder aux résultats" at bounding box center [872, 522] width 140 height 44
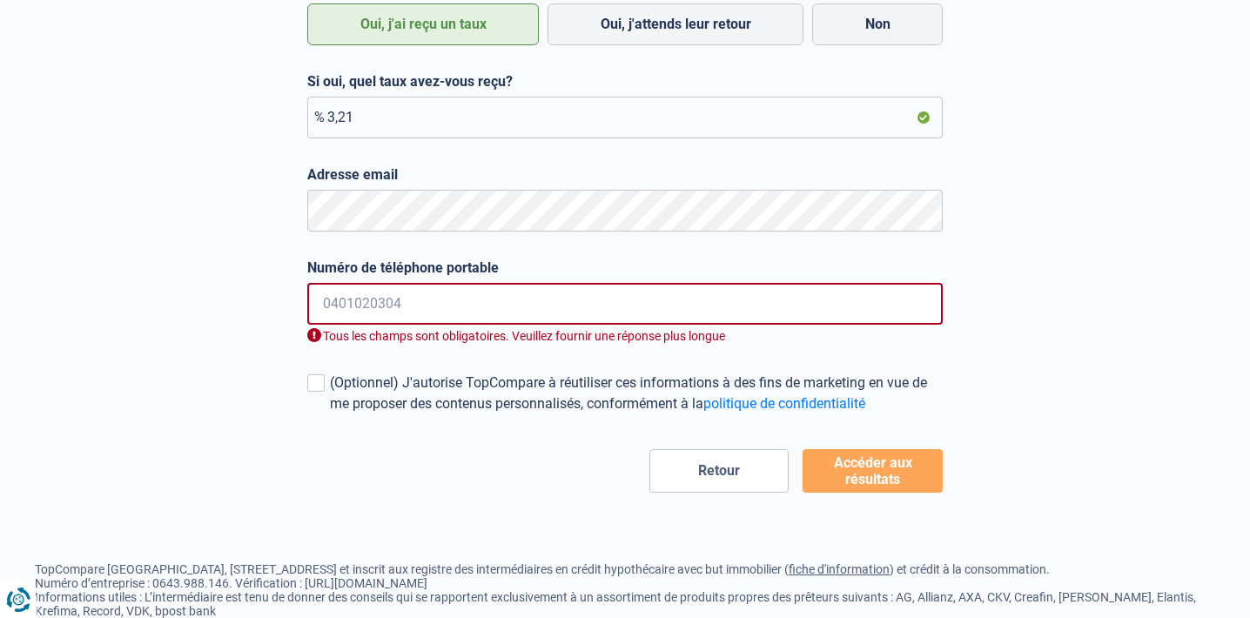
scroll to position [454, 0]
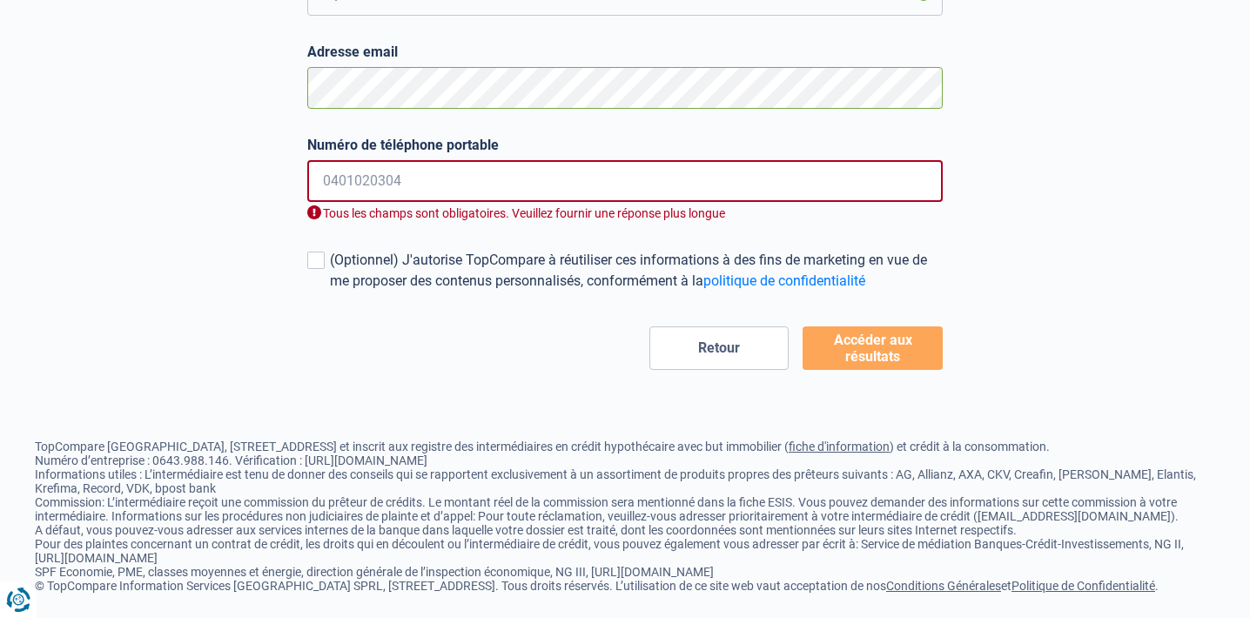
click at [277, 82] on div "Plus qu'un clic avant d'avoir accès à vos taux hypothécaires personnalisés ! No…" at bounding box center [625, 22] width 992 height 694
click at [1032, 144] on div "Plus qu'un clic avant d'avoir accès à vos taux hypothécaires personnalisés ! No…" at bounding box center [625, 22] width 992 height 694
click at [533, 175] on input "Numéro de téléphone portable" at bounding box center [624, 181] width 635 height 42
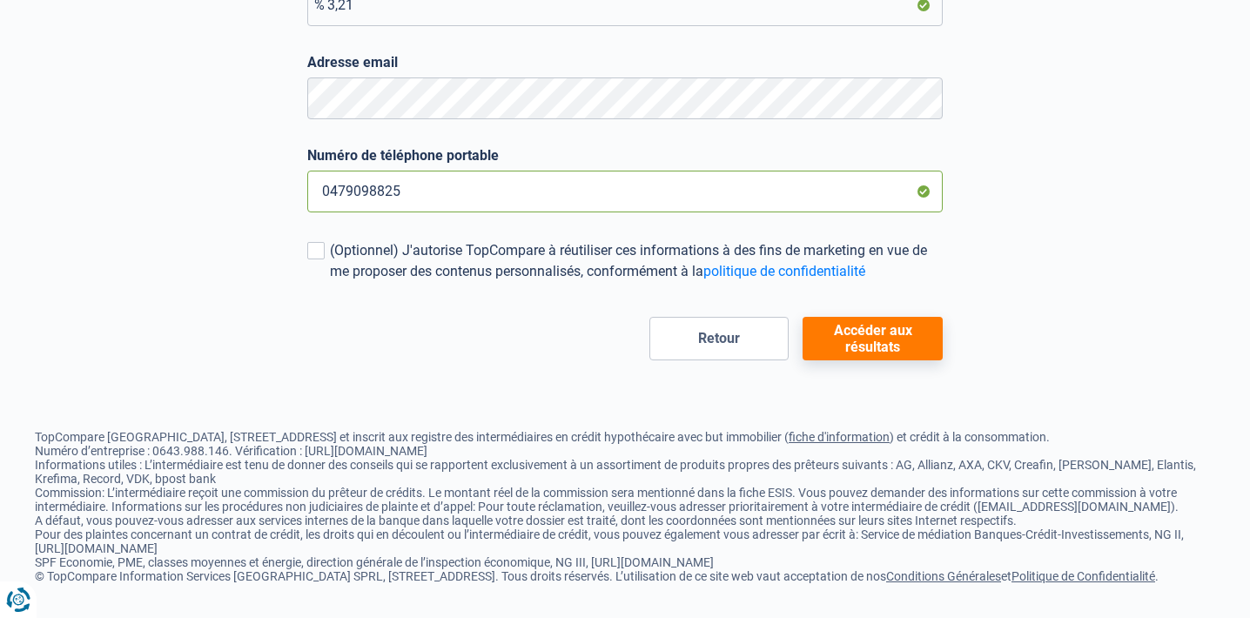
type input "0479098825"
click at [892, 332] on button "Accéder aux résultats" at bounding box center [872, 339] width 140 height 44
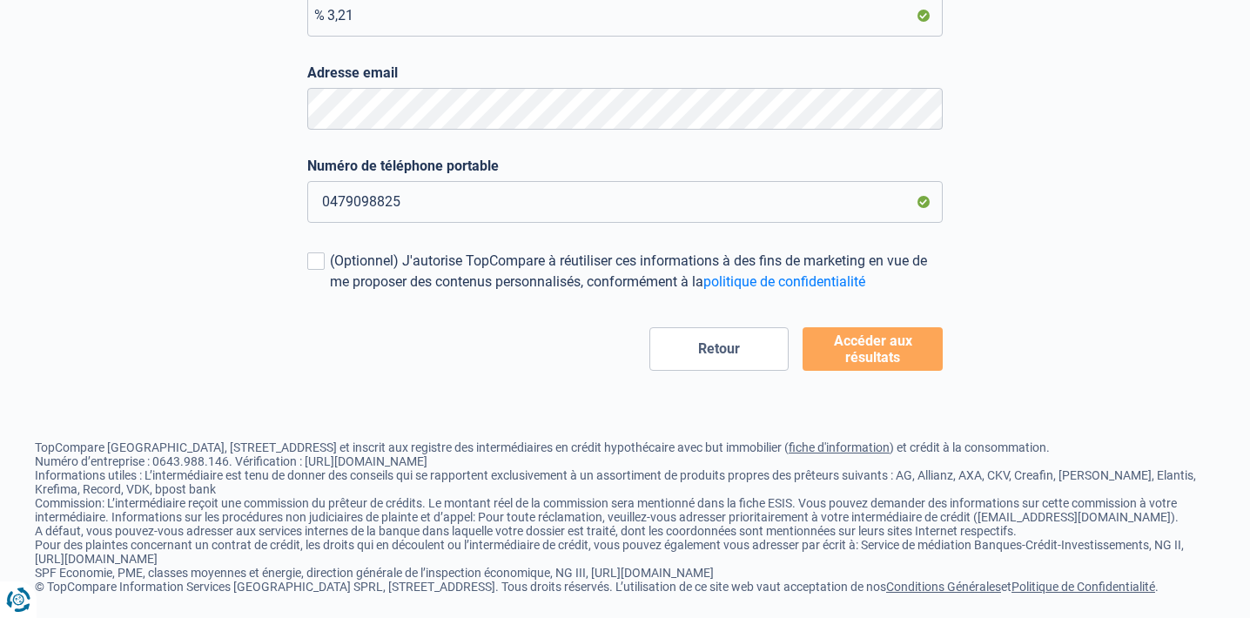
scroll to position [278, 0]
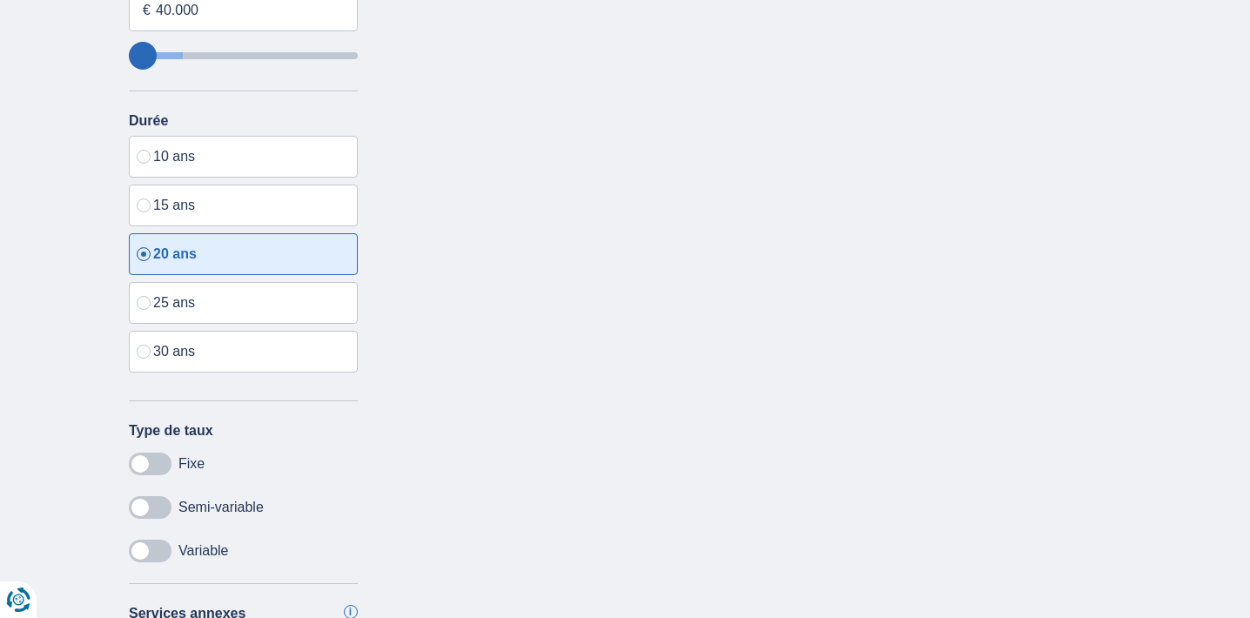
scroll to position [609, 0]
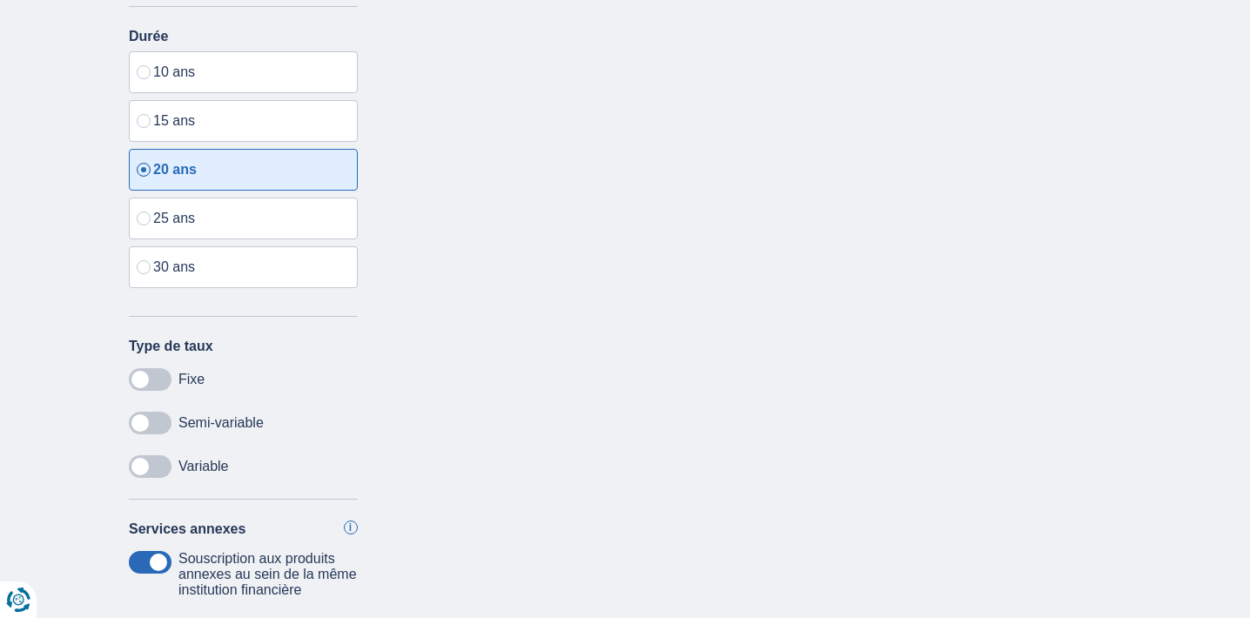
click at [152, 384] on span at bounding box center [150, 379] width 43 height 23
click at [0, 0] on input "checkbox" at bounding box center [0, 0] width 0 height 0
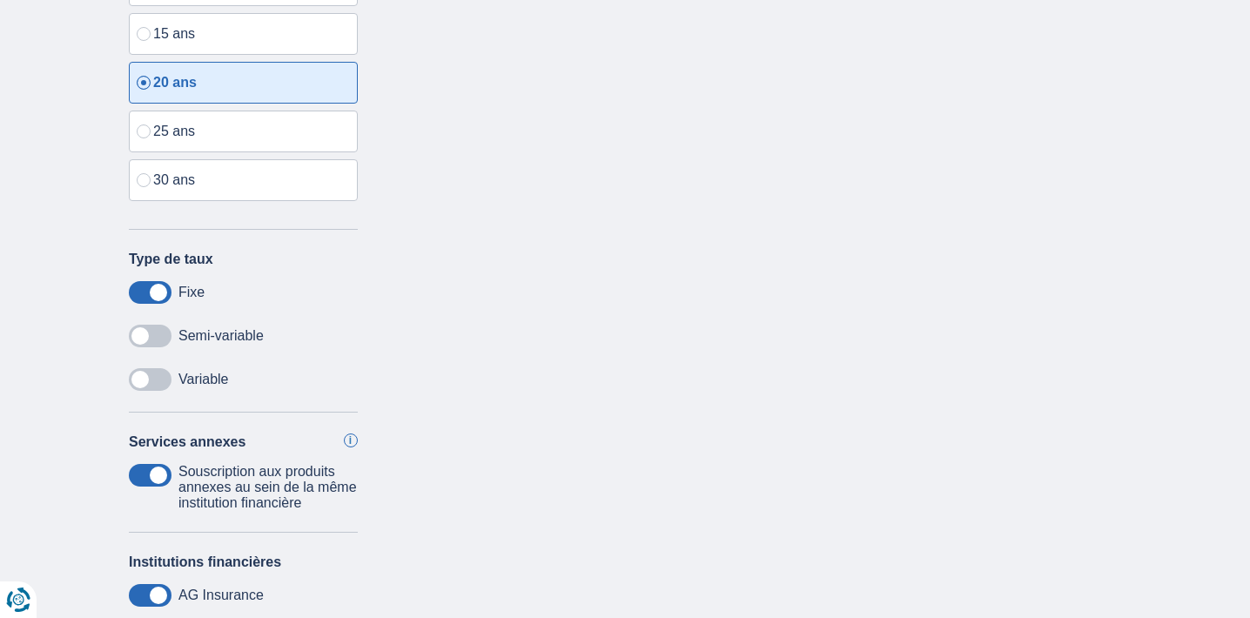
click at [154, 299] on span at bounding box center [150, 292] width 43 height 23
click at [0, 0] on input "checkbox" at bounding box center [0, 0] width 0 height 0
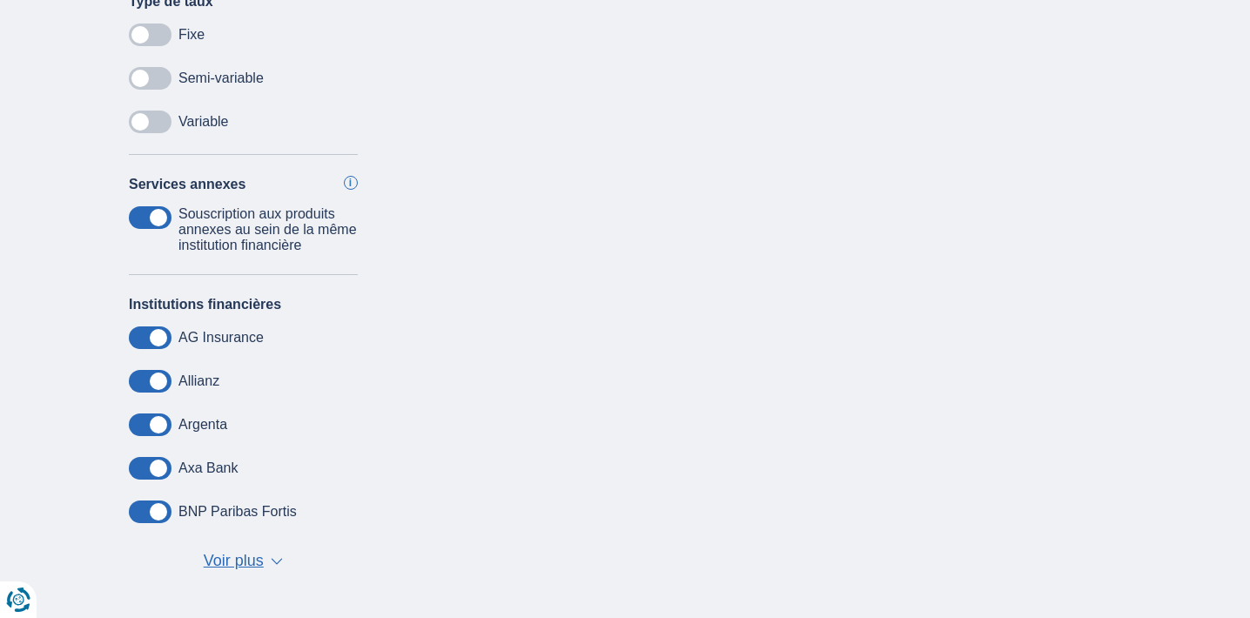
scroll to position [1044, 0]
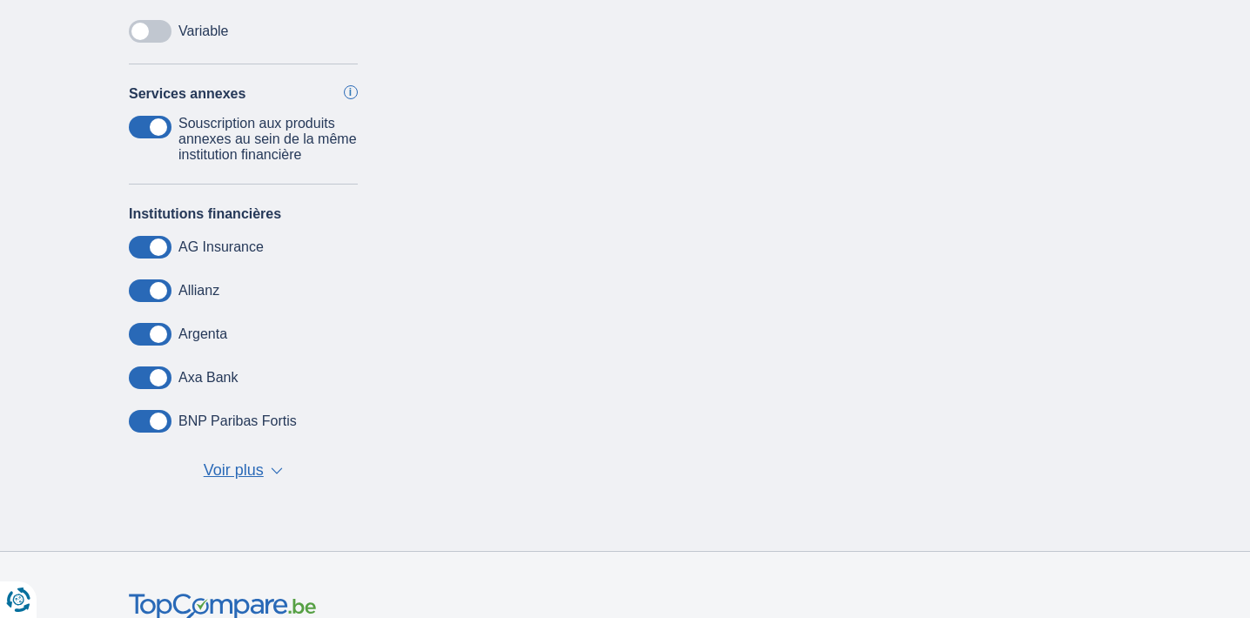
click at [253, 475] on span "Voir plus" at bounding box center [234, 470] width 60 height 23
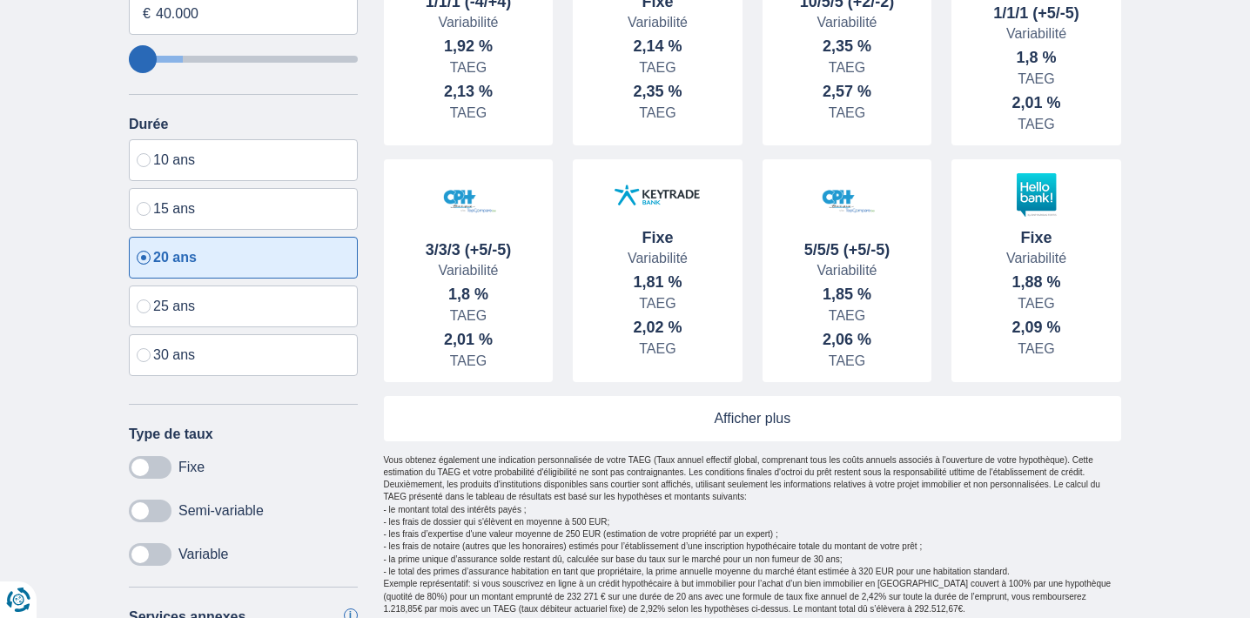
scroll to position [522, 0]
click at [137, 465] on span at bounding box center [150, 466] width 43 height 23
click at [0, 0] on input "checkbox" at bounding box center [0, 0] width 0 height 0
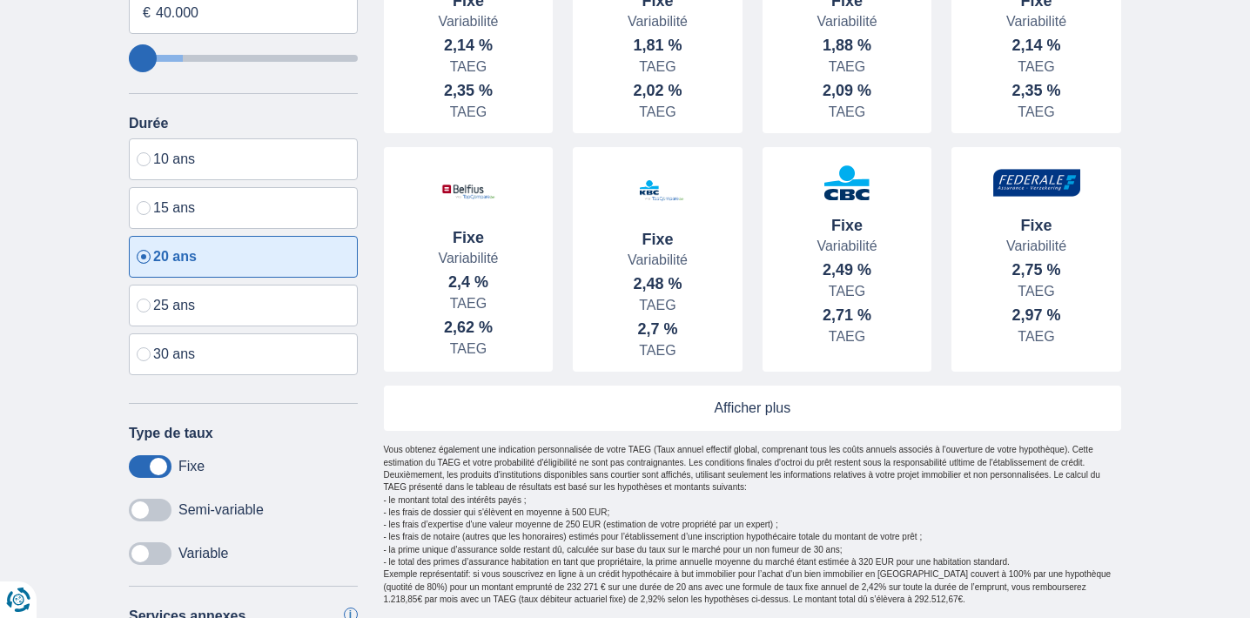
click at [735, 403] on link at bounding box center [753, 408] width 738 height 45
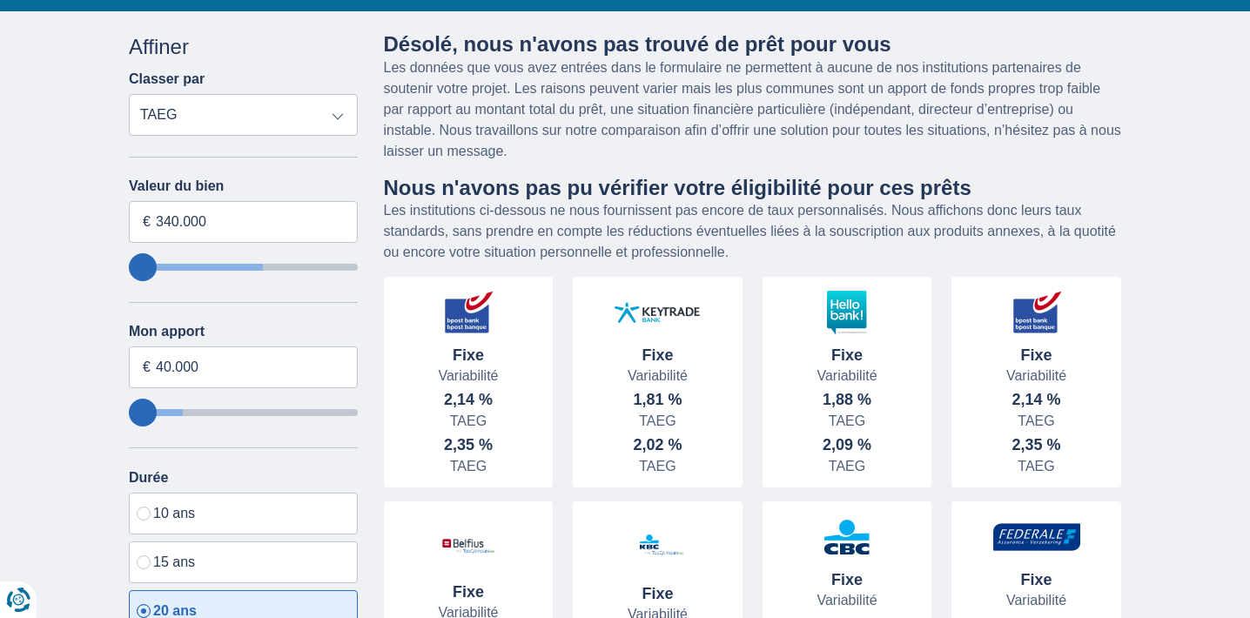
scroll to position [174, 0]
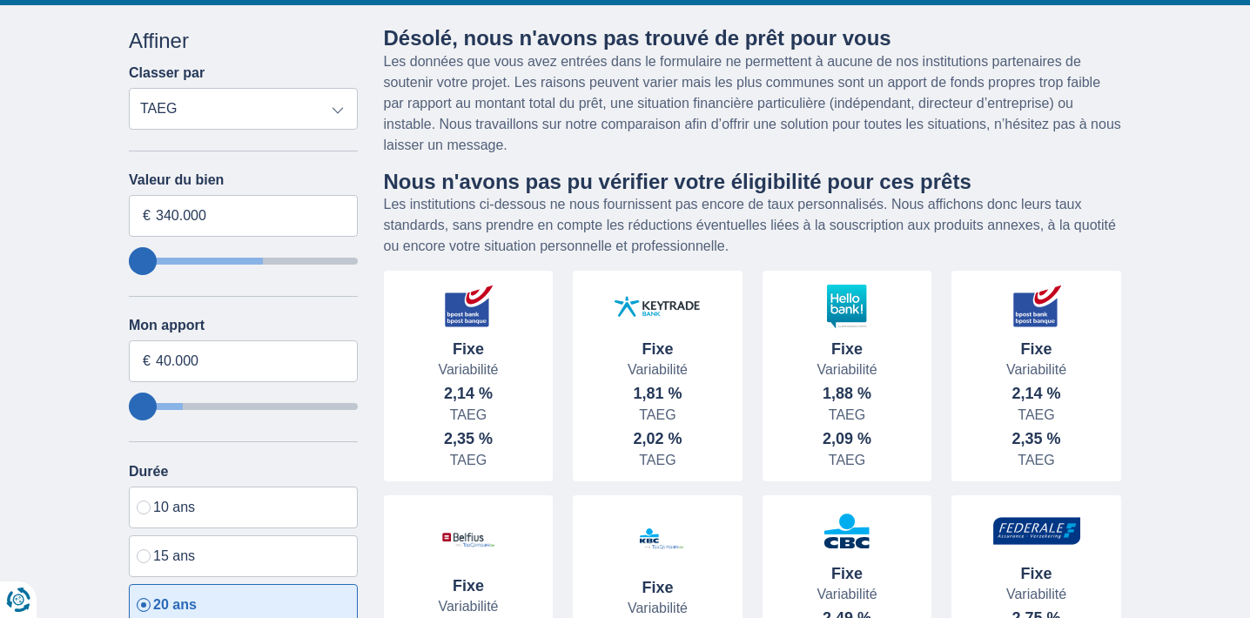
click at [336, 108] on select "Remboursement total TAEG Remboursement mensuel TAEG" at bounding box center [243, 109] width 229 height 42
select select "mrp+"
click at [129, 88] on select "Remboursement total TAEG Remboursement mensuel TAEG" at bounding box center [243, 109] width 229 height 42
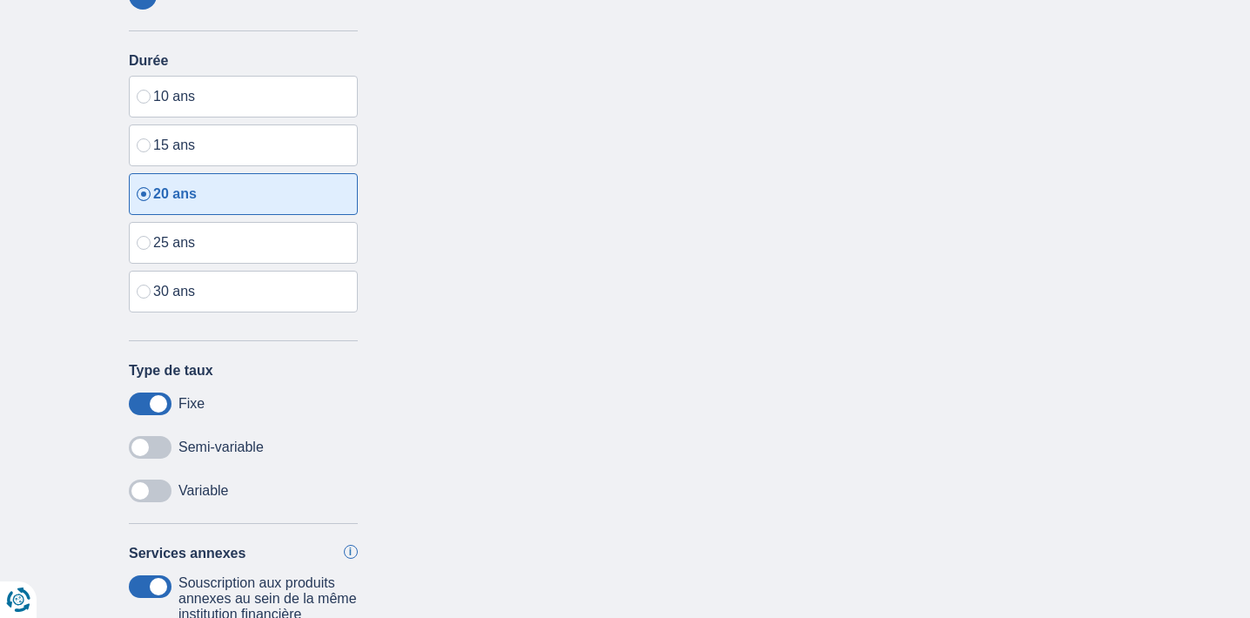
scroll to position [609, 0]
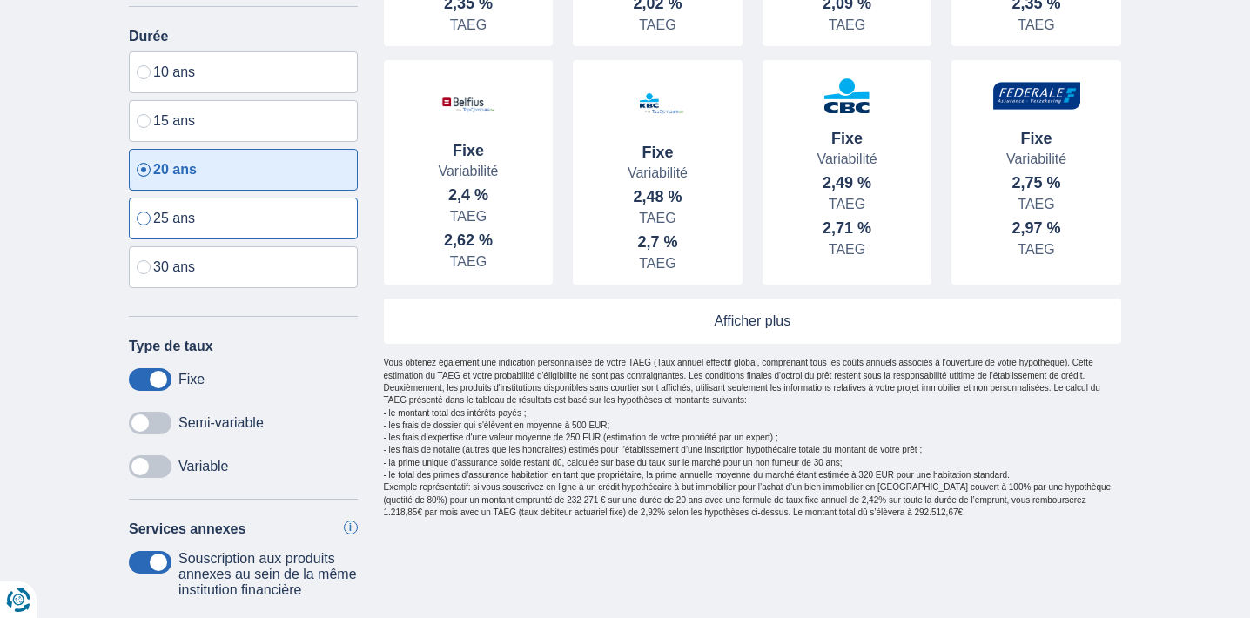
click at [191, 218] on label "25 ans" at bounding box center [243, 219] width 229 height 42
click at [129, 201] on input "25 ans" at bounding box center [129, 201] width 0 height 0
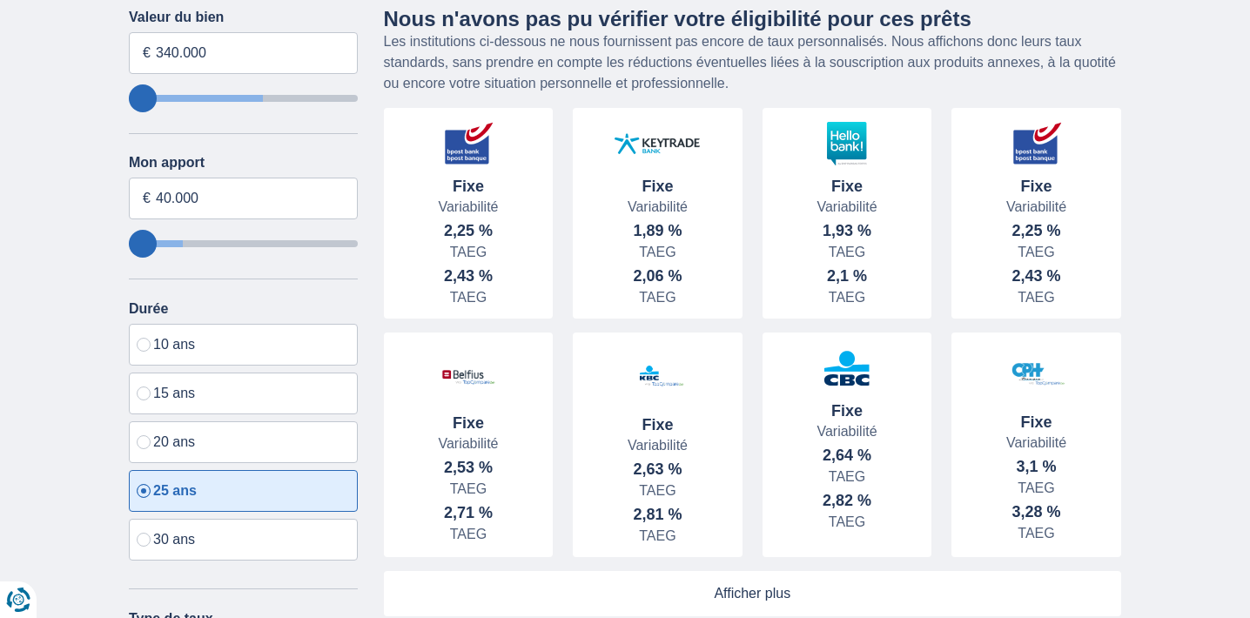
scroll to position [348, 0]
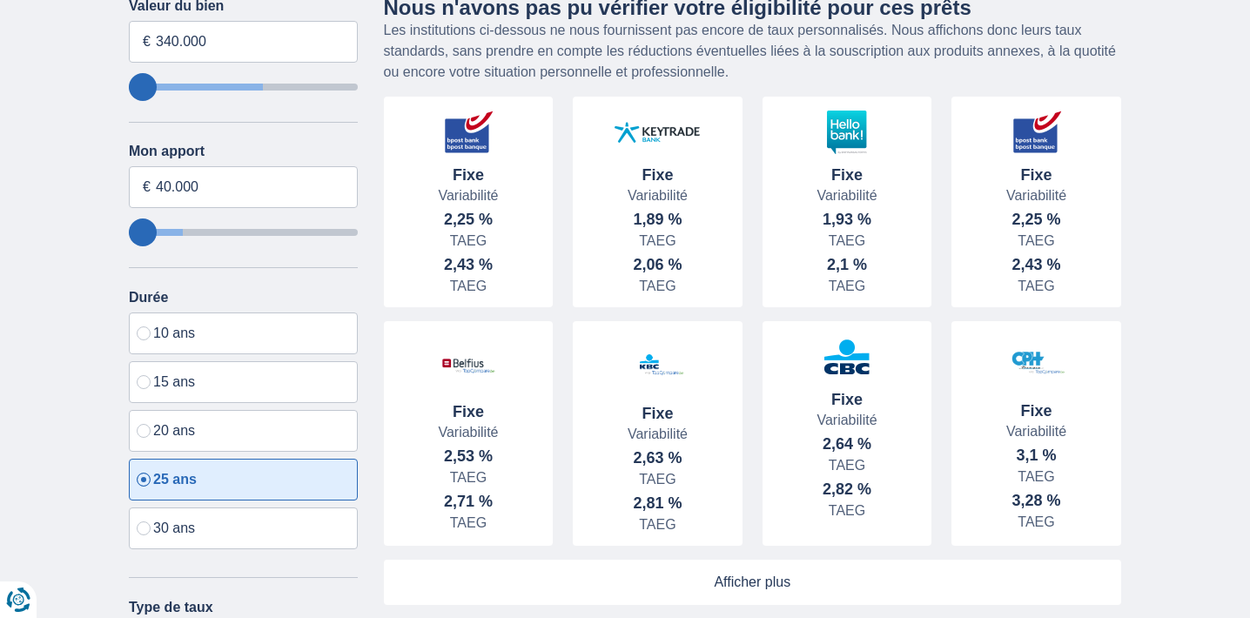
click at [524, 158] on div "442.002 € Remboursement total Fixe Variabilité 2,25 % TAEG" at bounding box center [469, 202] width 144 height 211
click at [453, 225] on div "2,25 %" at bounding box center [468, 220] width 49 height 22
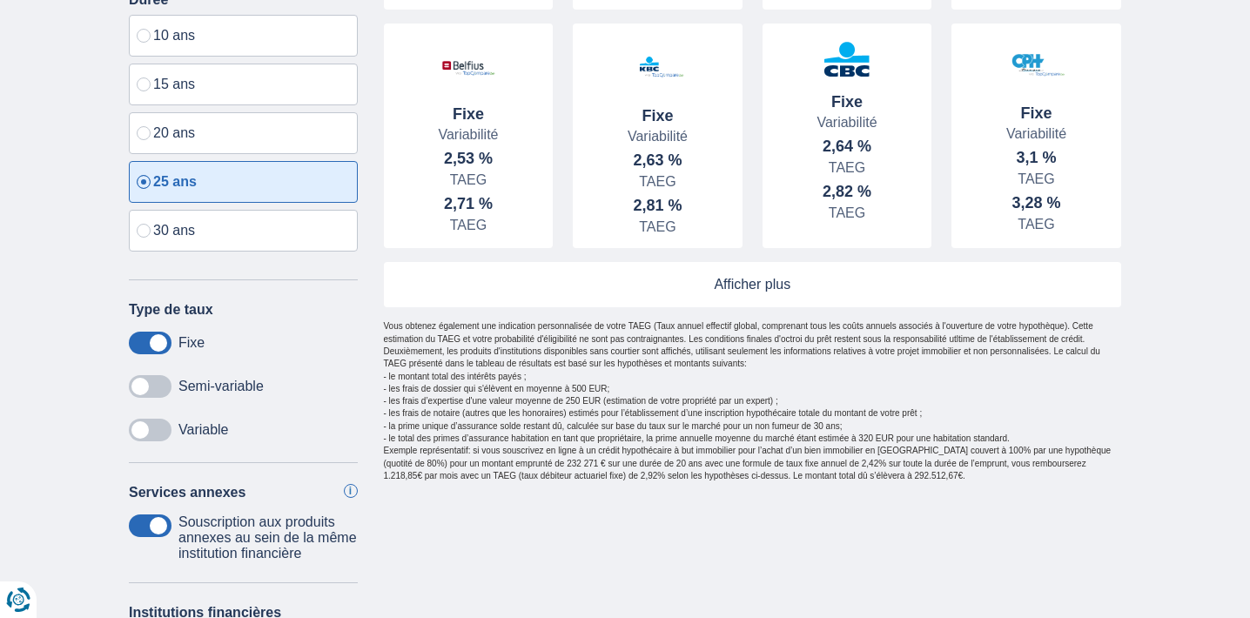
scroll to position [696, 0]
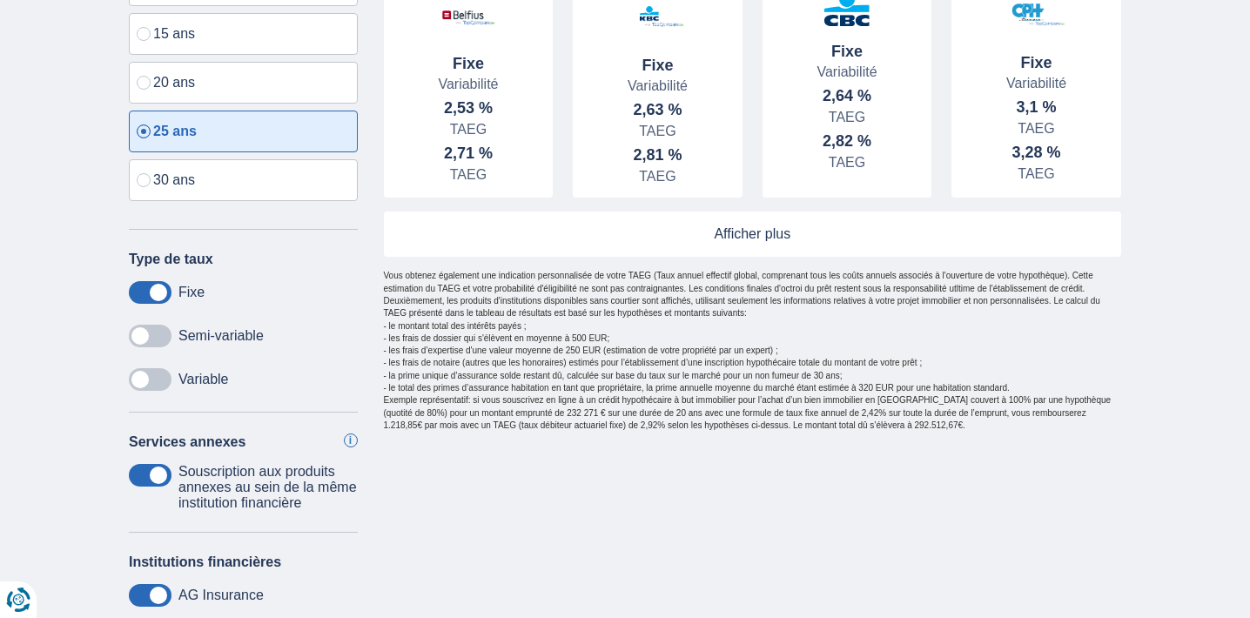
click at [545, 252] on link at bounding box center [753, 233] width 738 height 45
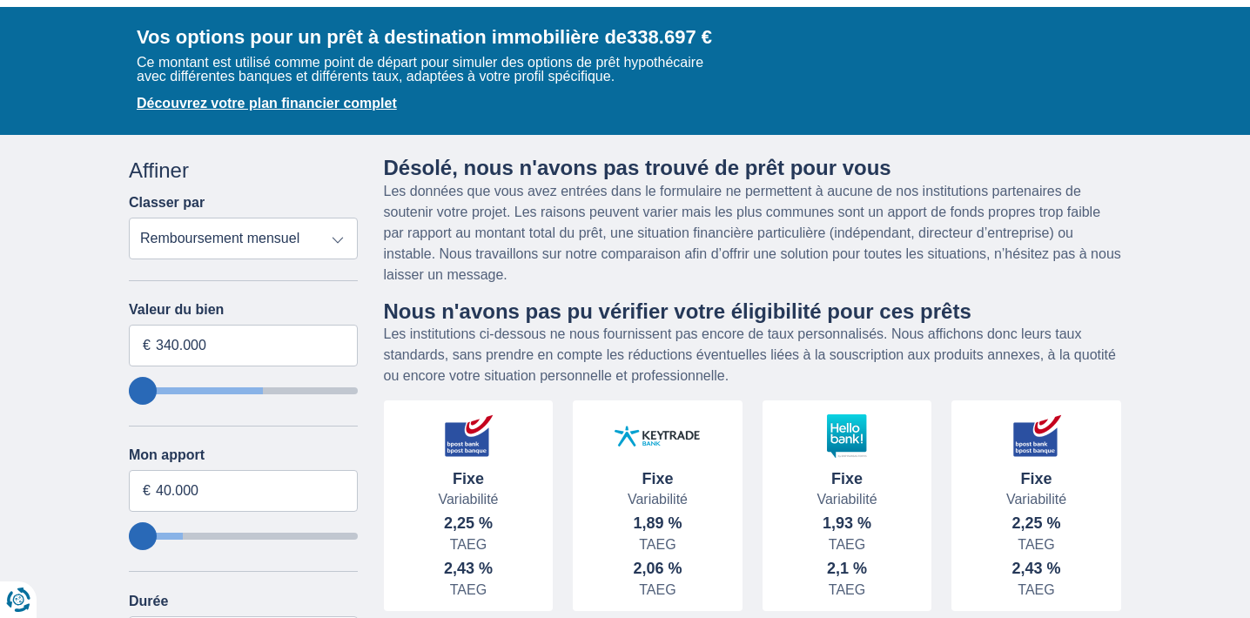
scroll to position [0, 0]
